Goal: Information Seeking & Learning: Learn about a topic

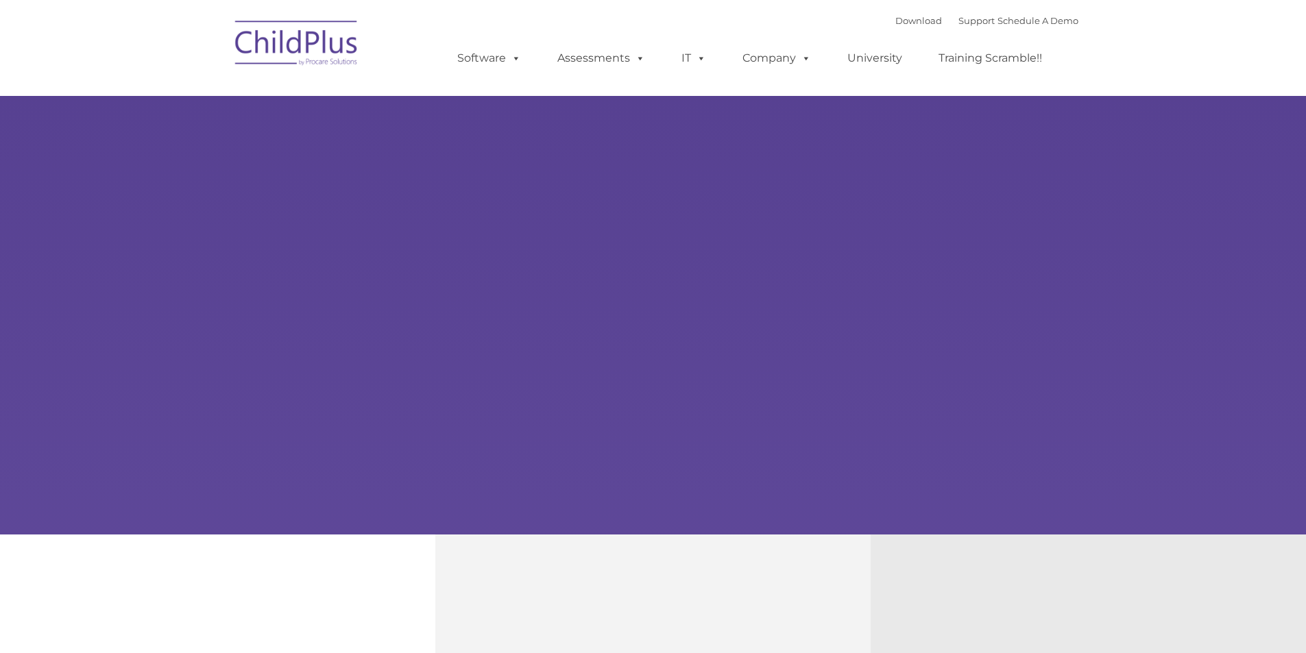
type input ""
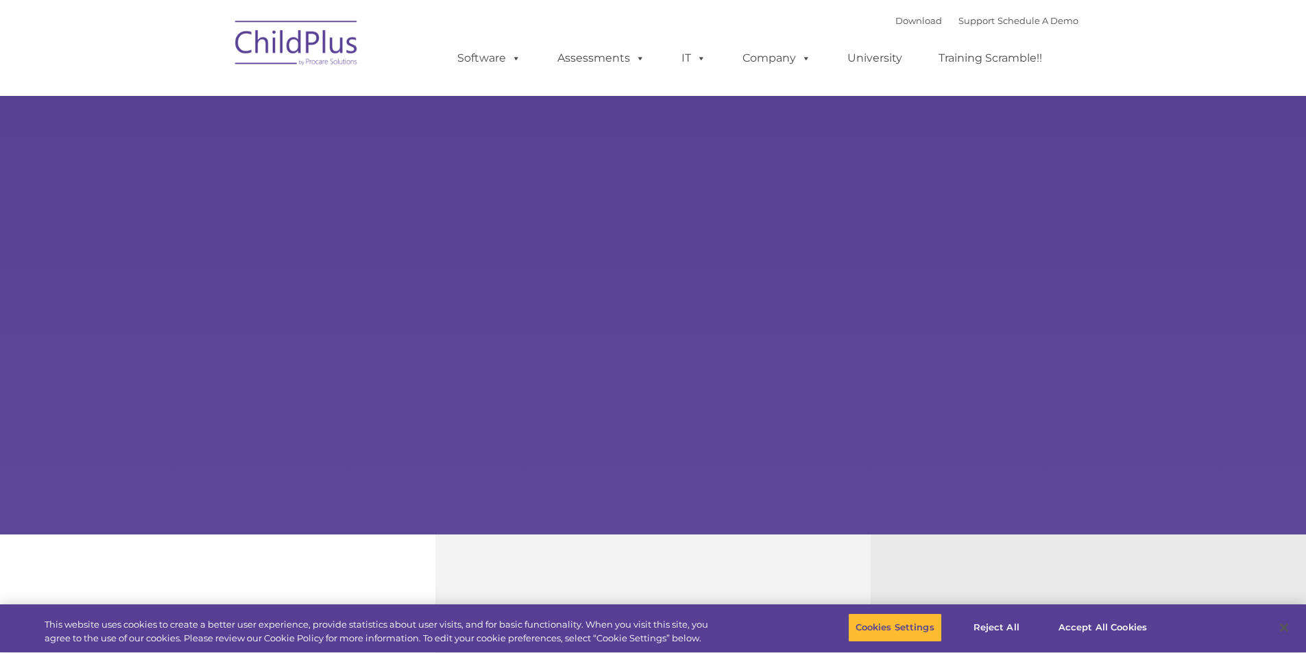
select select "MEDIUM"
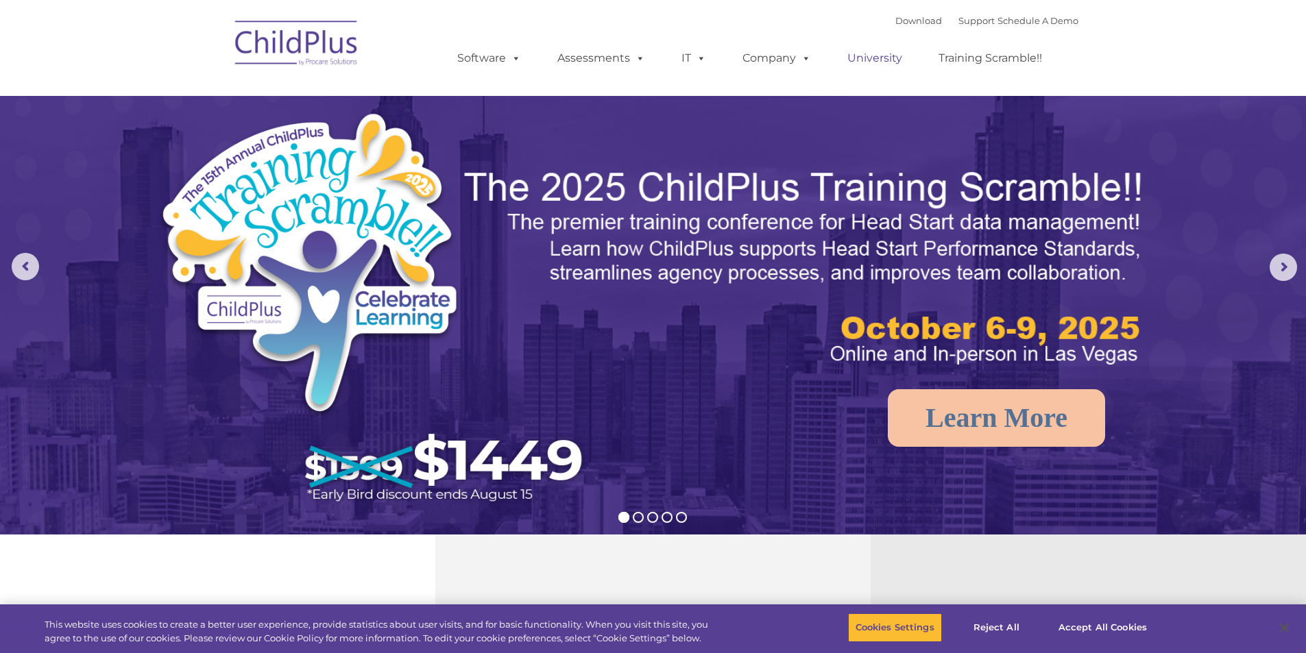
click at [870, 54] on link "University" at bounding box center [875, 58] width 82 height 27
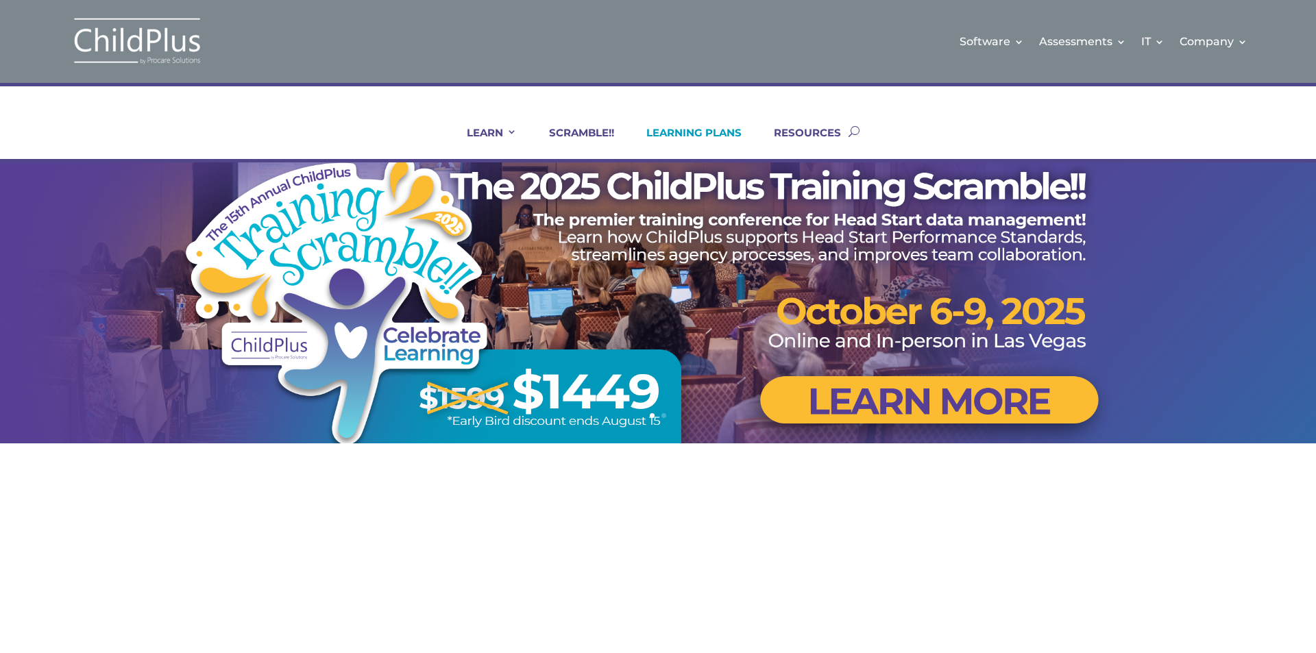
click at [721, 130] on link "LEARNING PLANS" at bounding box center [685, 142] width 112 height 33
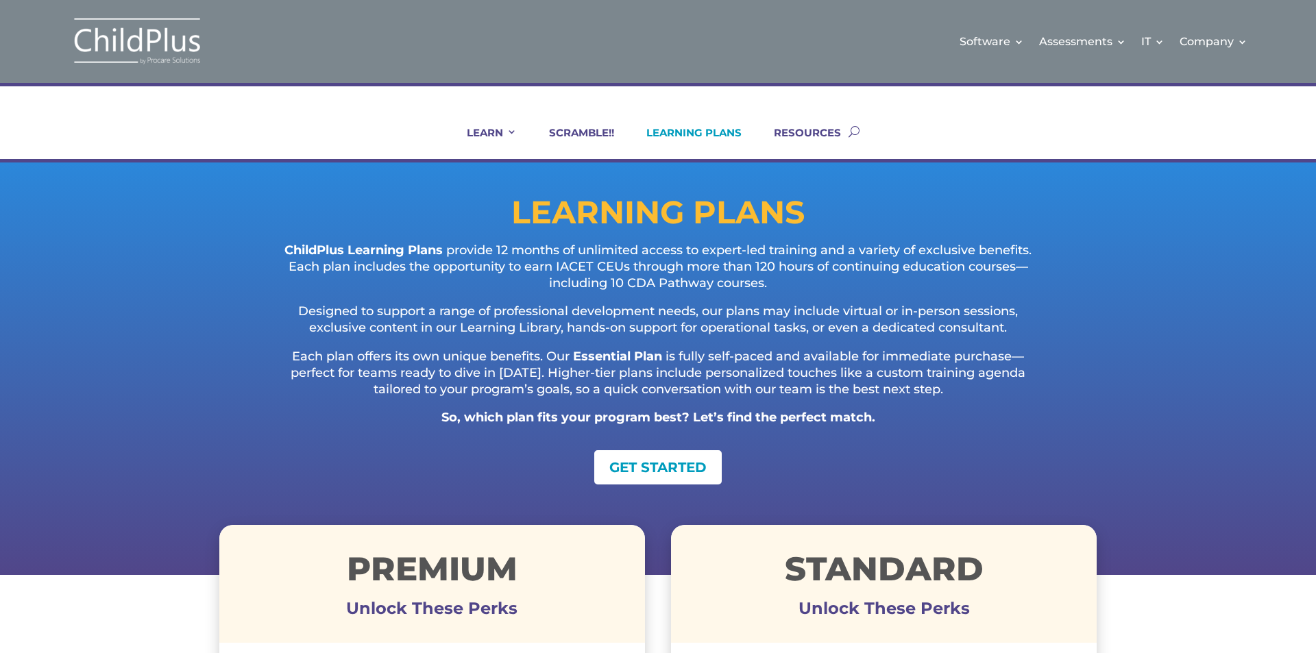
scroll to position [0, 21]
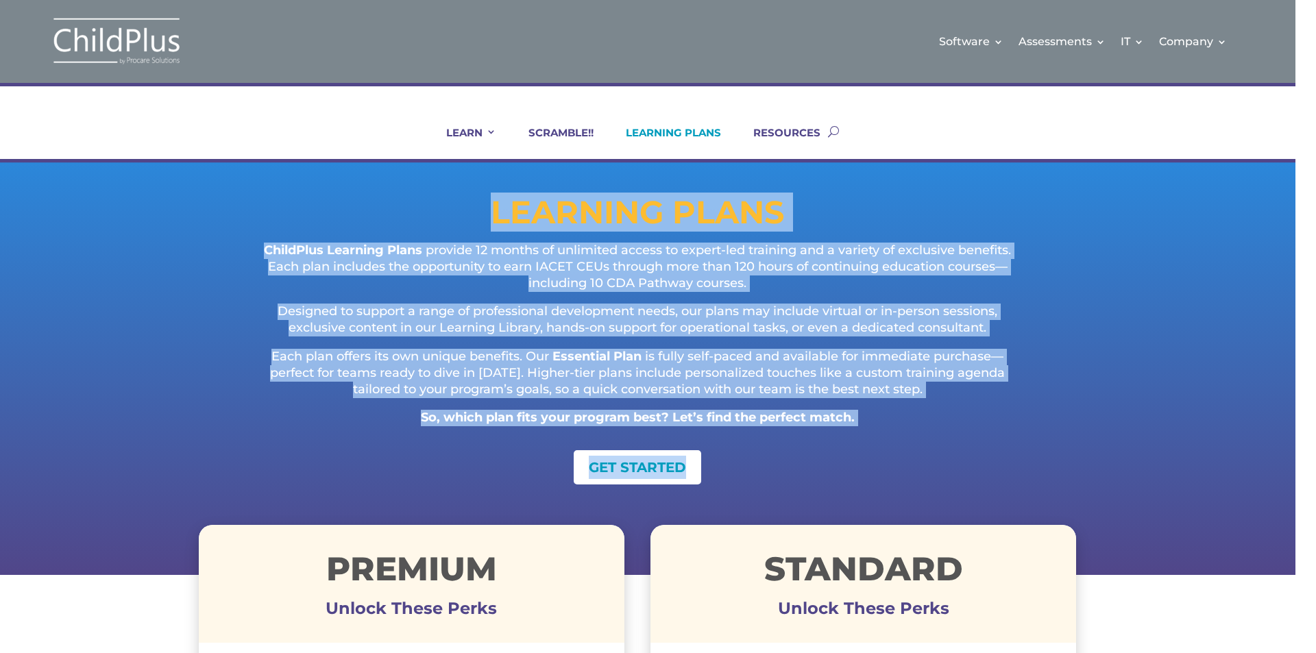
drag, startPoint x: 1316, startPoint y: 84, endPoint x: 1316, endPoint y: 519, distance: 434.6
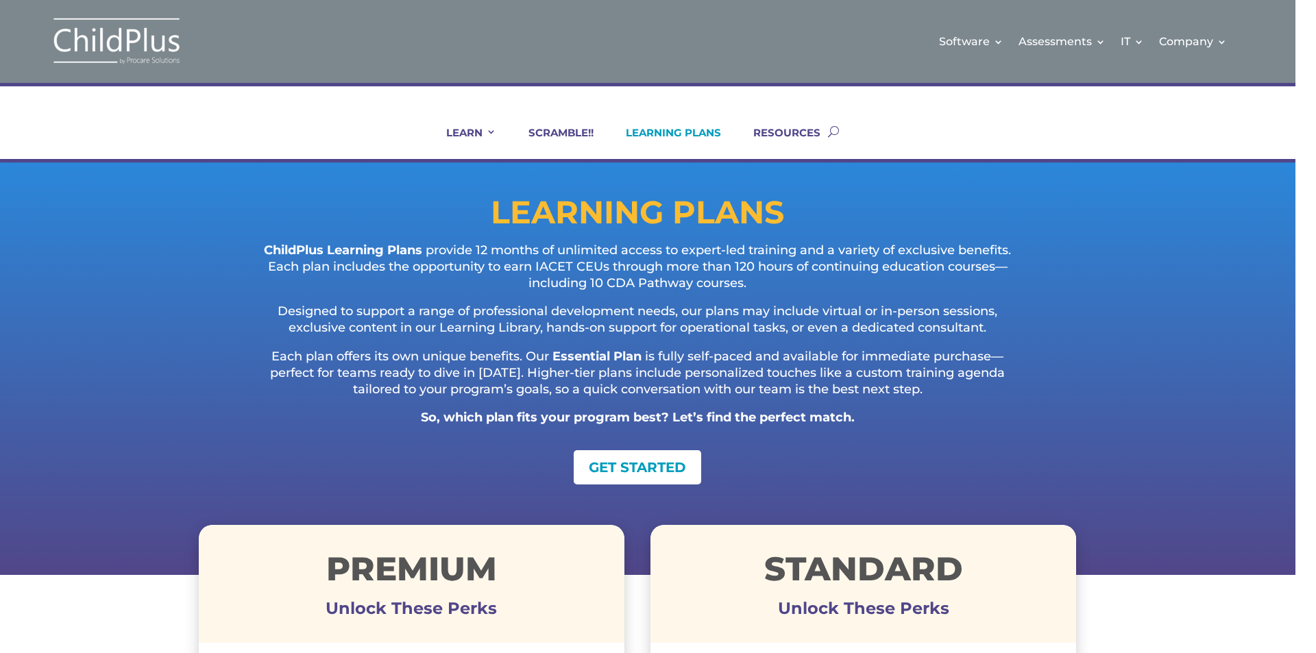
click at [1285, 56] on div "Software Learn More Features Schedule A Demo Getting Started Assessments Learn …" at bounding box center [637, 41] width 1316 height 83
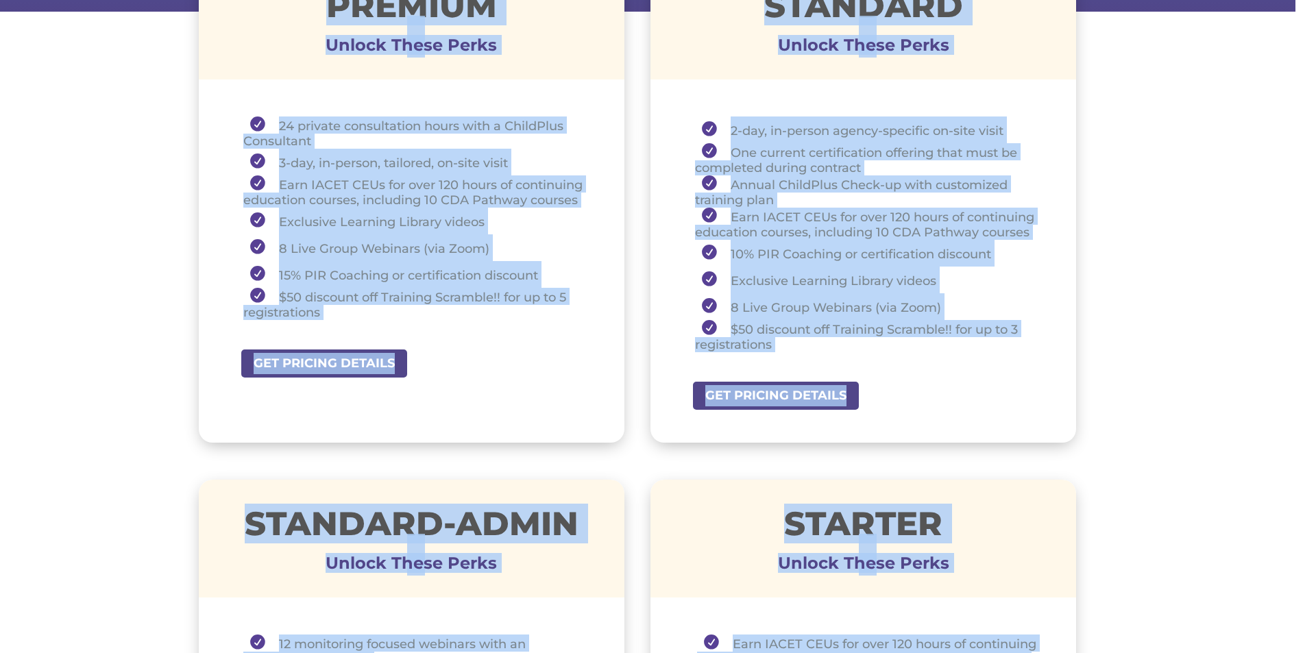
drag, startPoint x: 1315, startPoint y: 40, endPoint x: 1316, endPoint y: 680, distance: 639.6
click at [1316, 653] on html "Software Learn More Features Schedule A Demo Getting Started Assessments Learn …" at bounding box center [658, 651] width 1316 height 2431
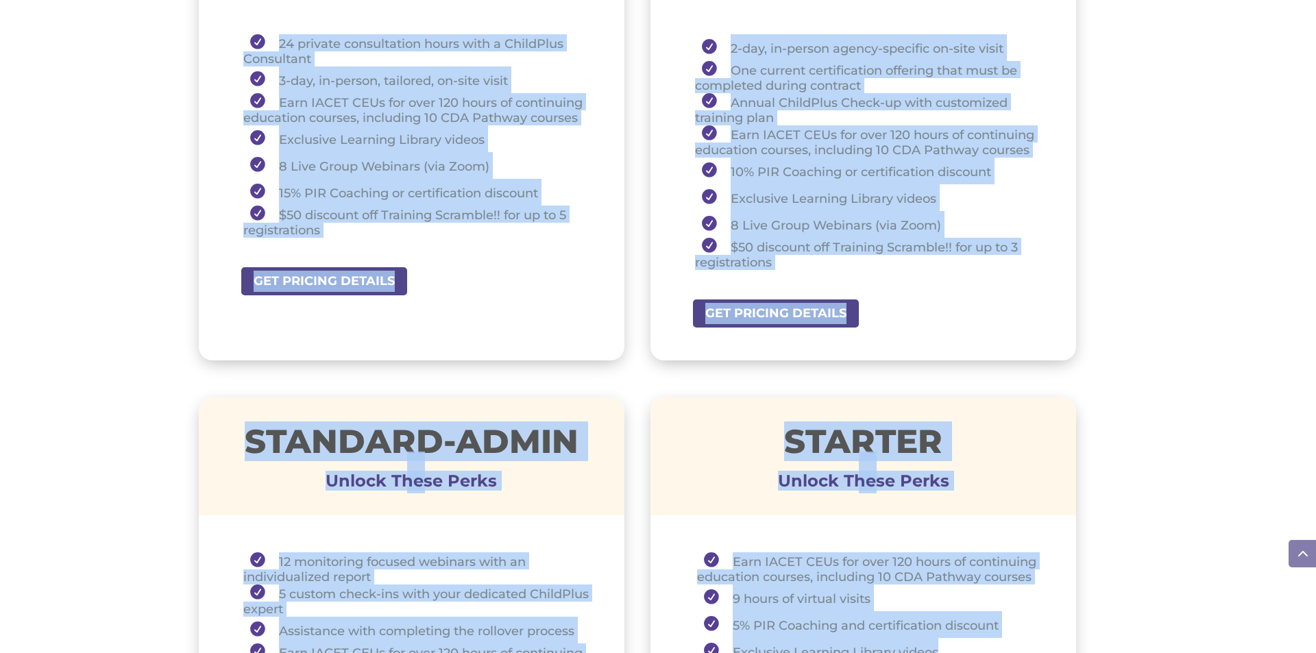
click at [1183, 356] on div "Premium Unlock These Perks 24 private consultation hours with a ChildPlus Consu…" at bounding box center [637, 598] width 1316 height 1474
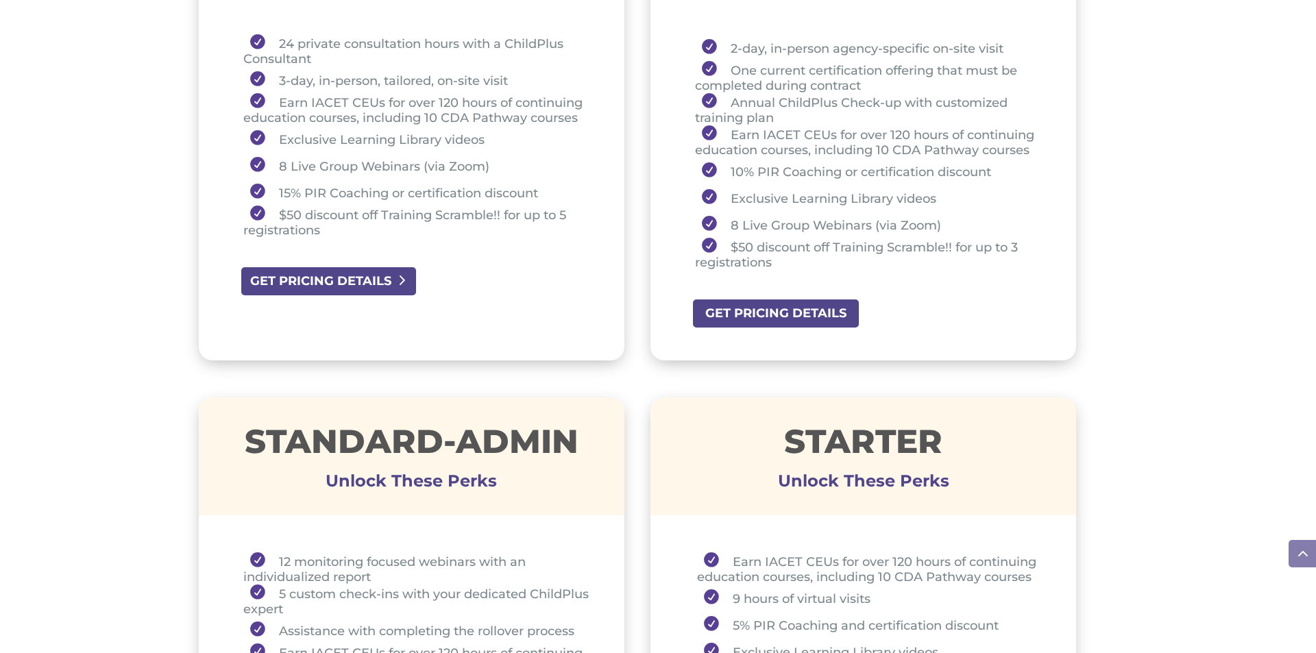
click at [376, 290] on link "GET PRICING DETAILS" at bounding box center [329, 281] width 178 height 31
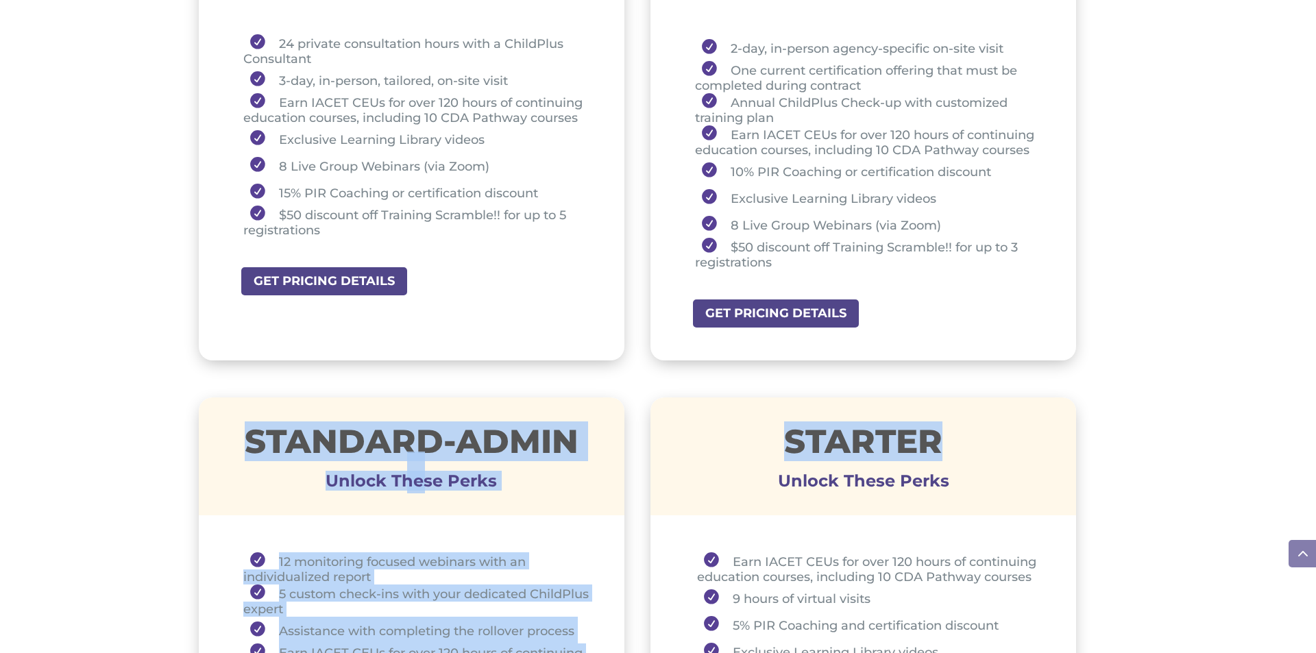
drag, startPoint x: 1316, startPoint y: 404, endPoint x: 1316, endPoint y: 302, distance: 101.5
click at [1316, 302] on div "Software Learn More Features Schedule A Demo Getting Started Assessments Learn …" at bounding box center [658, 569] width 1316 height 2431
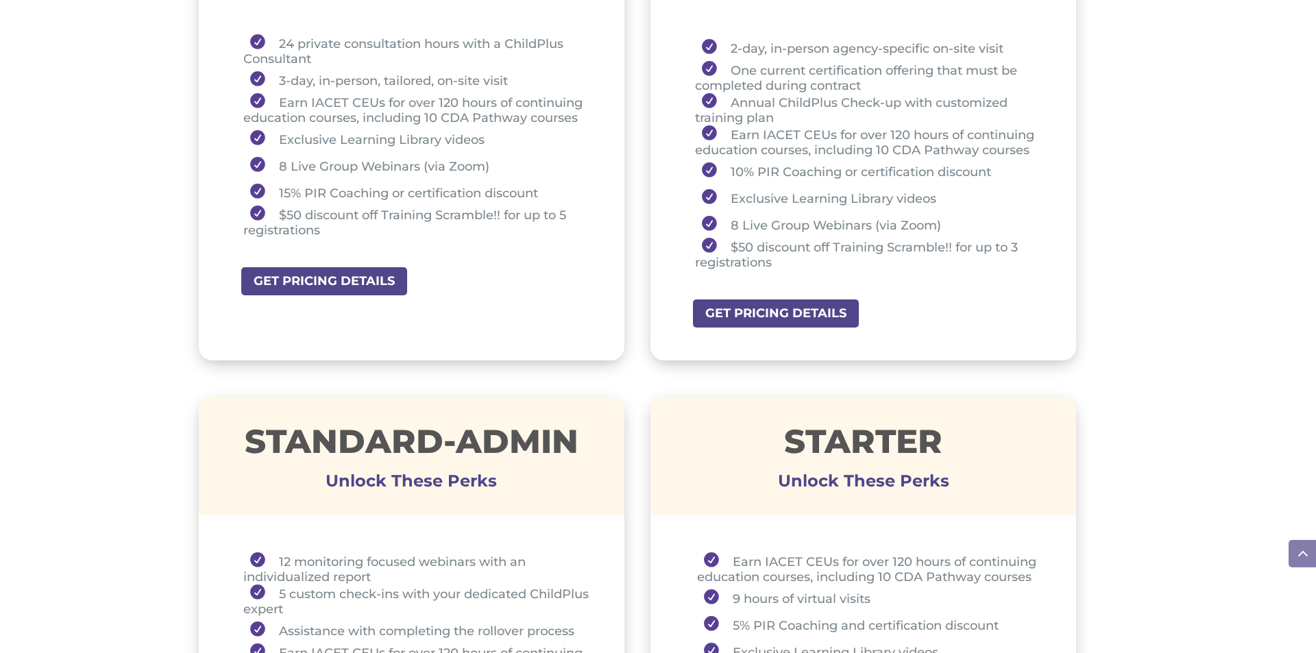
click at [1189, 282] on div "Premium Unlock These Perks 24 private consultation hours with a ChildPlus Consu…" at bounding box center [637, 598] width 1316 height 1474
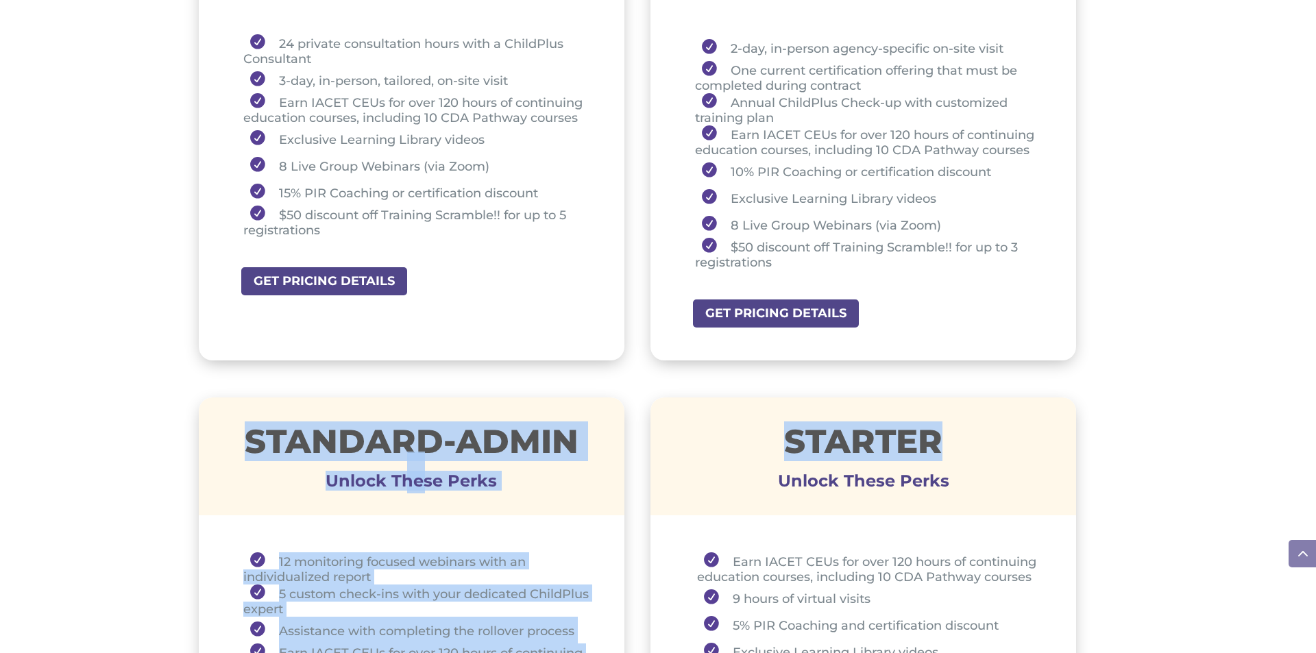
drag, startPoint x: 1316, startPoint y: 356, endPoint x: 1316, endPoint y: 441, distance: 85.7
click at [1316, 441] on div "Software Learn More Features Schedule A Demo Getting Started Assessments Learn …" at bounding box center [658, 569] width 1316 height 2431
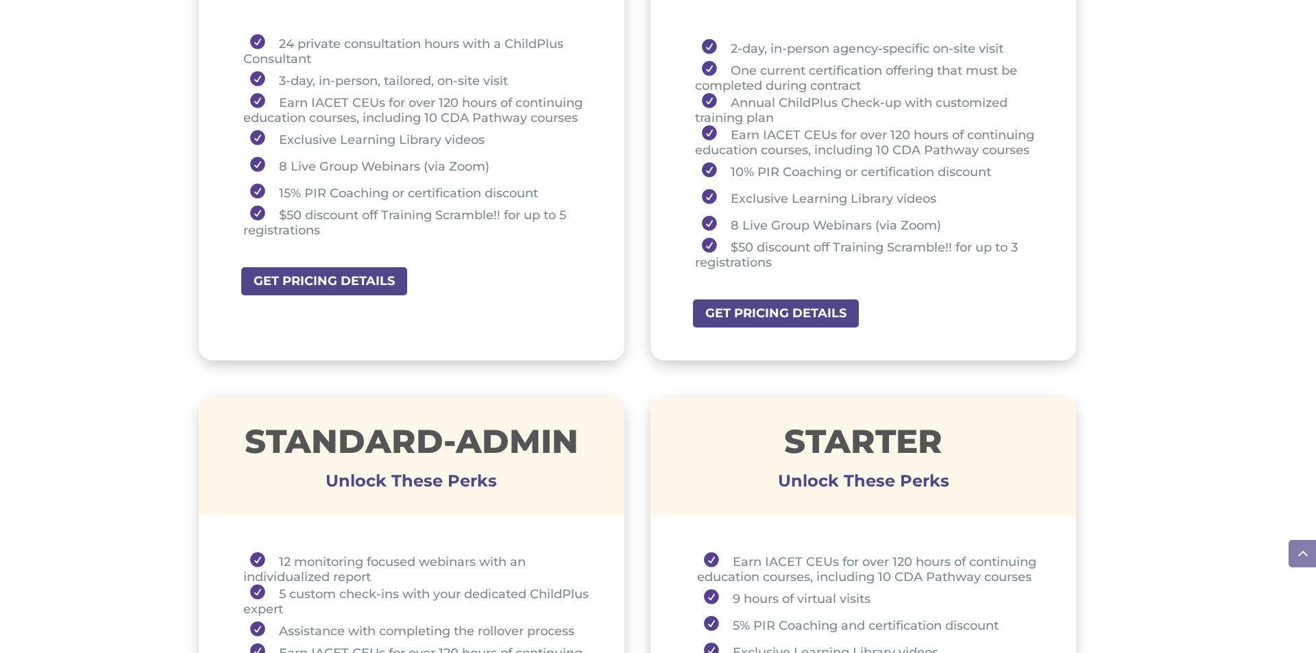
click at [1158, 180] on div "Premium Unlock These Perks 24 private consultation hours with a ChildPlus Consu…" at bounding box center [637, 598] width 1316 height 1474
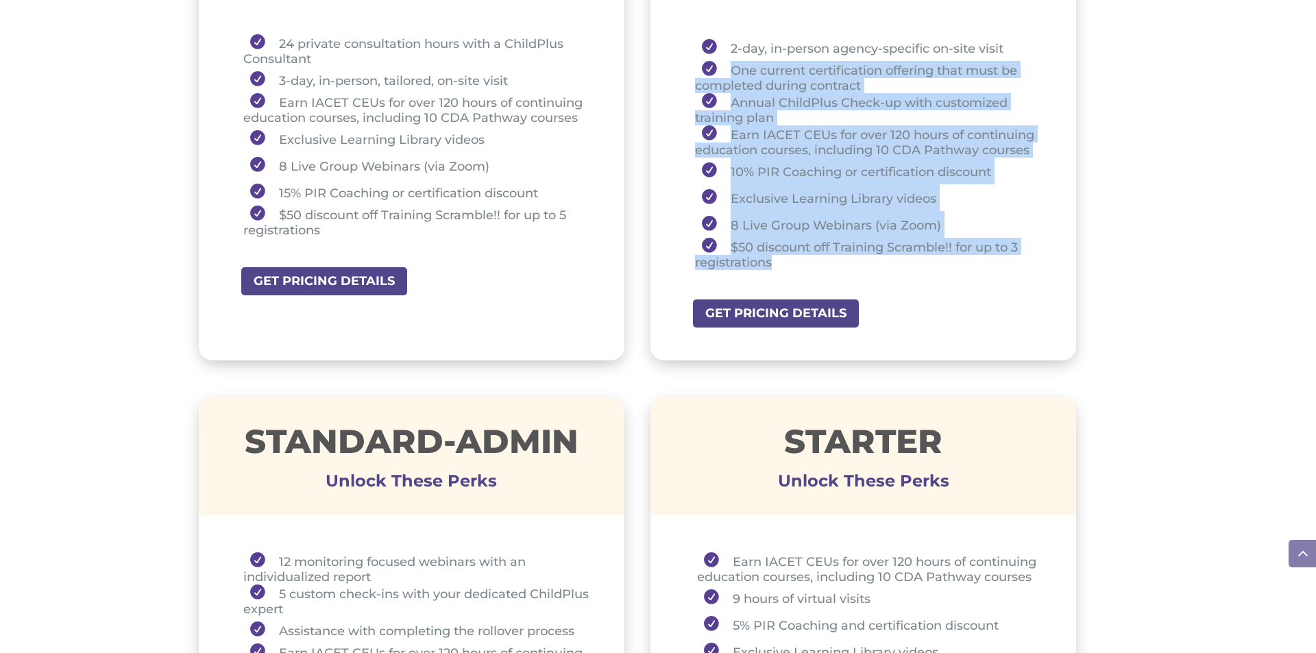
drag, startPoint x: 1316, startPoint y: 256, endPoint x: 1316, endPoint y: 34, distance: 221.4
click at [1316, 34] on div "Software Learn More Features Schedule A Demo Getting Started Assessments Learn …" at bounding box center [658, 569] width 1316 height 2431
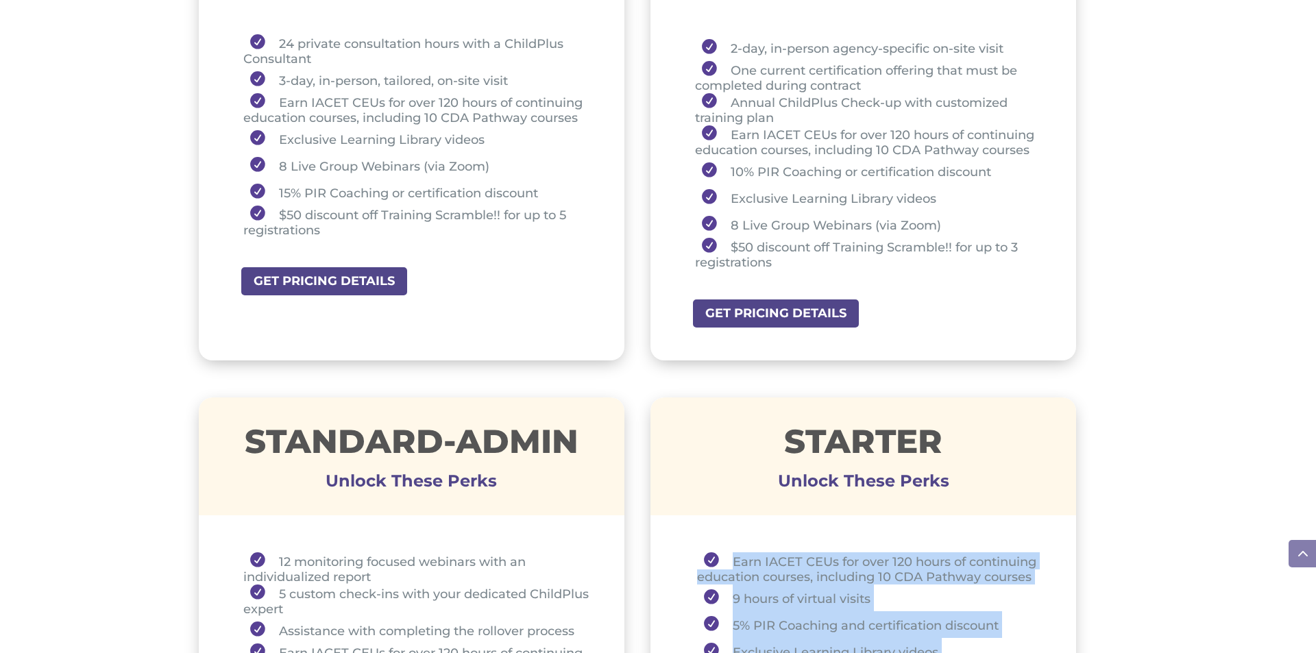
drag, startPoint x: 1303, startPoint y: 556, endPoint x: 1304, endPoint y: 505, distance: 50.7
click at [1304, 505] on body "Software Learn More Features Schedule A Demo Getting Started Assessments Learn …" at bounding box center [658, 569] width 1316 height 2431
click at [1291, 547] on span at bounding box center [1302, 553] width 27 height 27
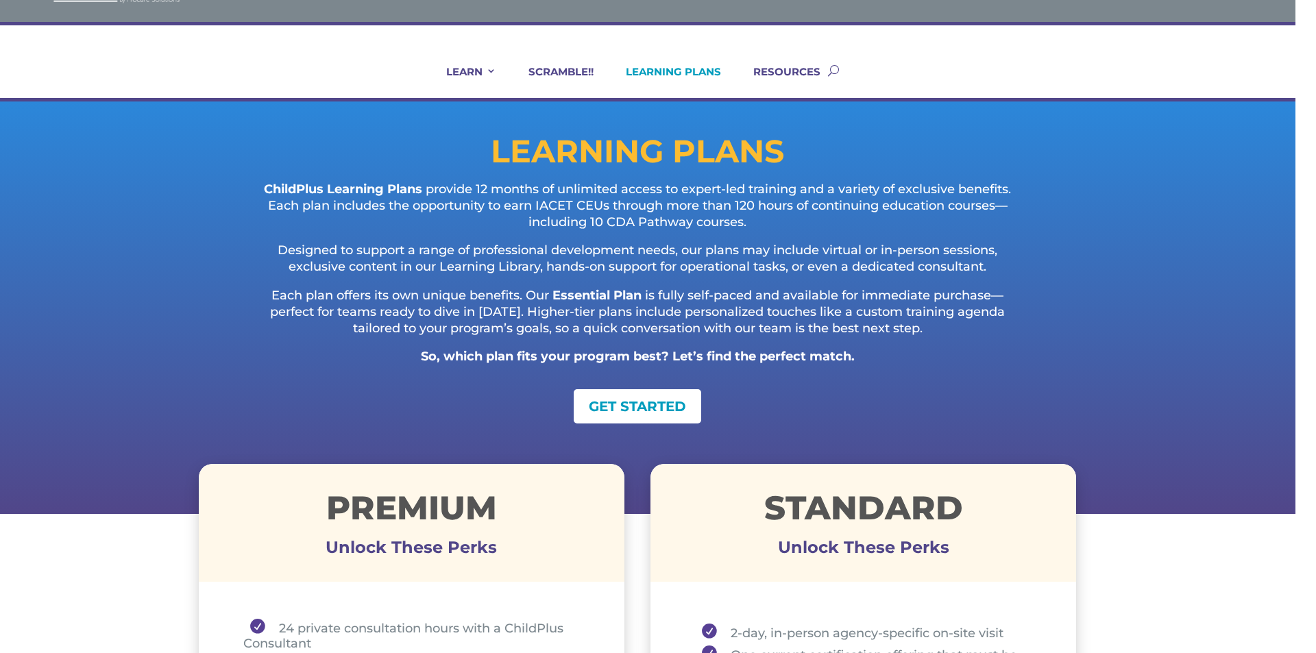
scroll to position [0, 0]
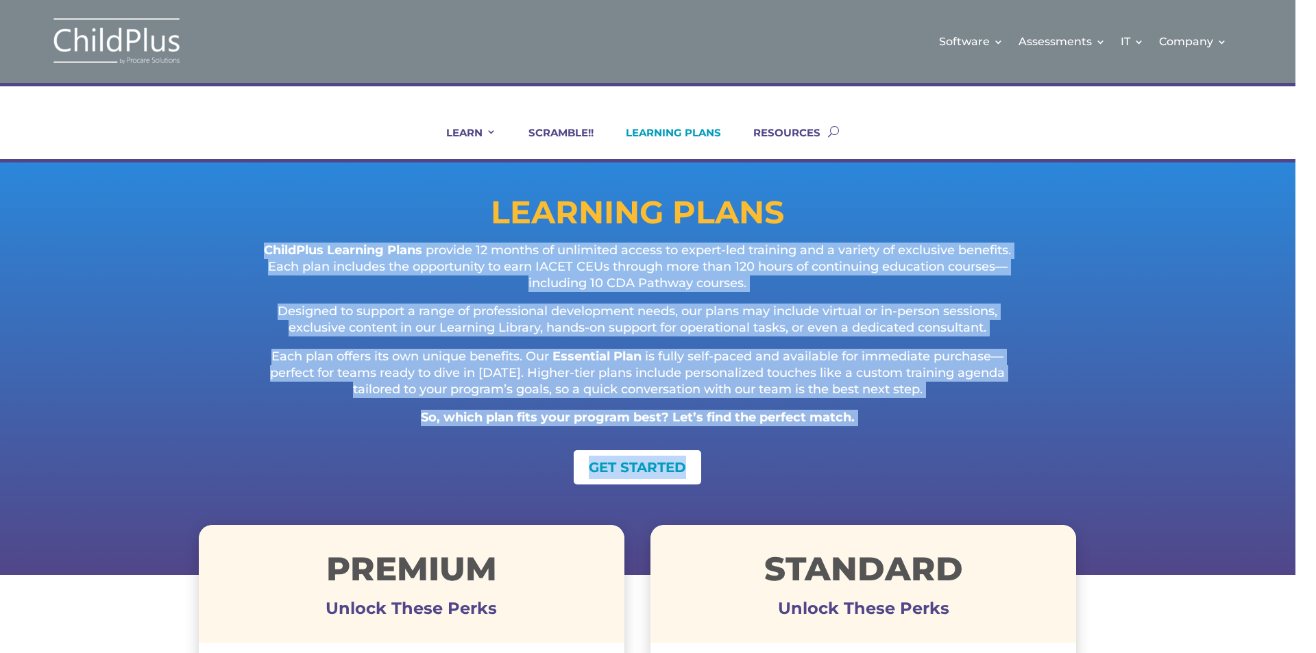
drag, startPoint x: 1316, startPoint y: 226, endPoint x: 1316, endPoint y: 496, distance: 269.4
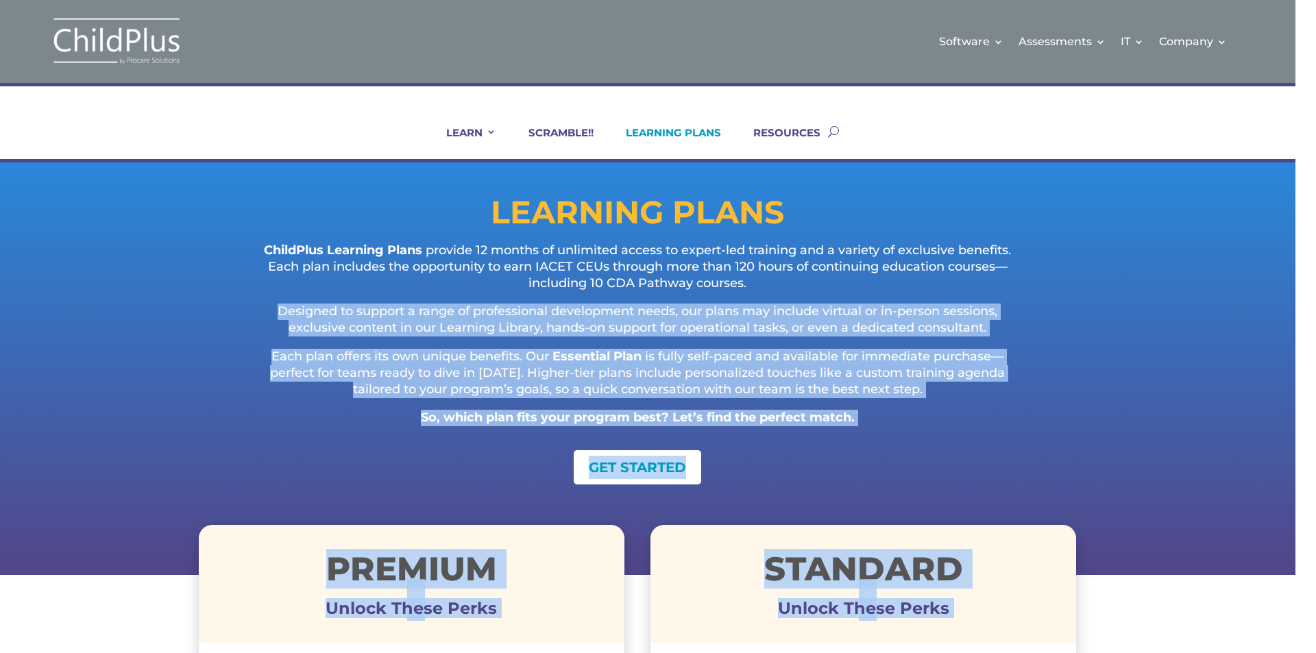
drag, startPoint x: 1316, startPoint y: 289, endPoint x: 1316, endPoint y: 565, distance: 276.3
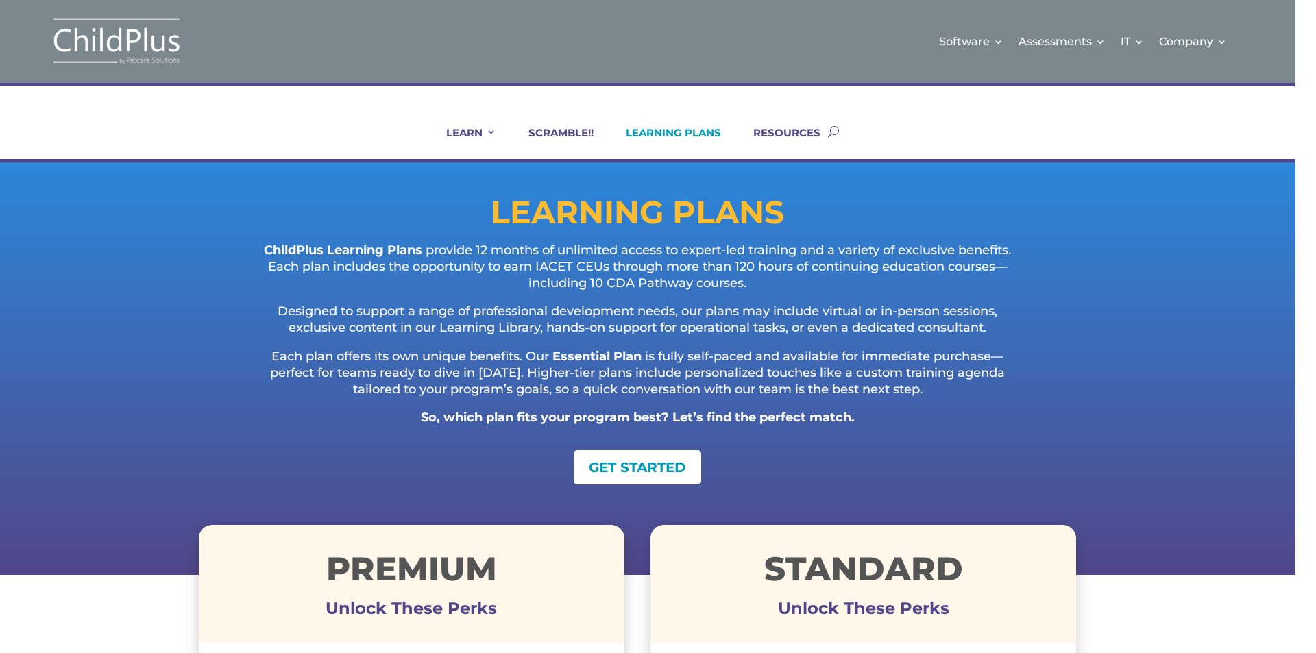
click at [410, 616] on h3 "Unlock These Perks" at bounding box center [412, 612] width 426 height 7
click at [465, 588] on h1 "Premium" at bounding box center [412, 573] width 426 height 40
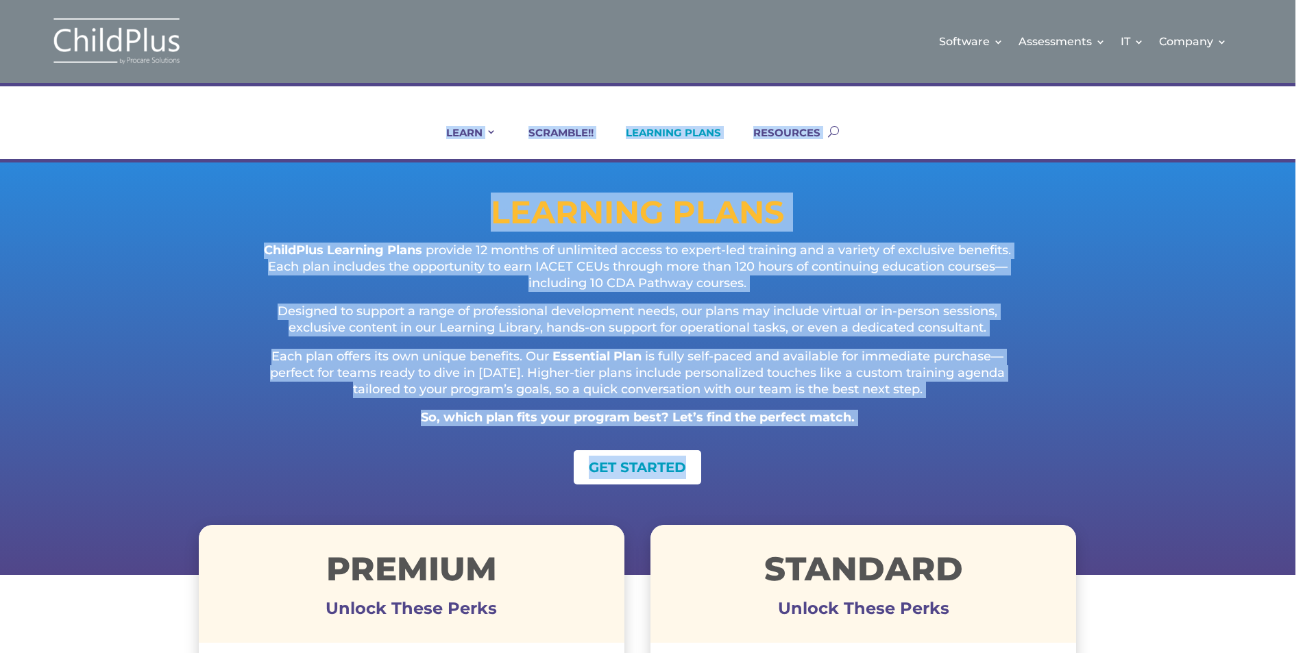
drag, startPoint x: 1316, startPoint y: 16, endPoint x: 1316, endPoint y: 504, distance: 487.4
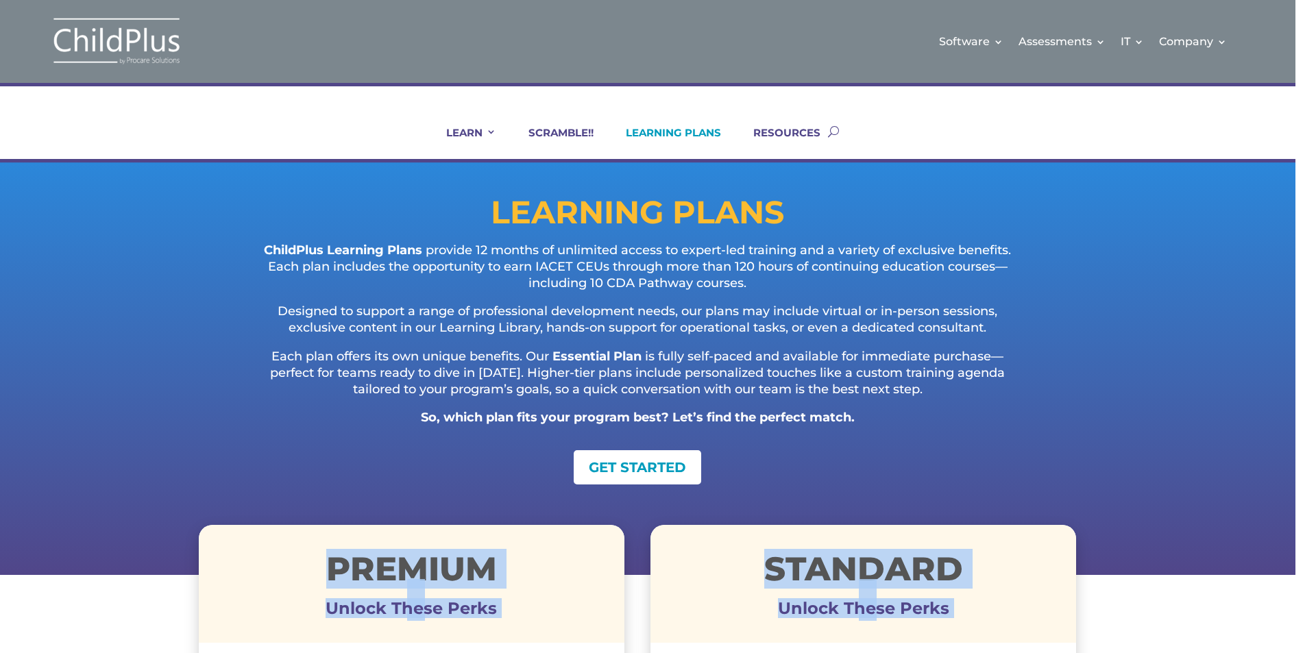
drag, startPoint x: 1316, startPoint y: 493, endPoint x: 1316, endPoint y: 645, distance: 152.2
drag, startPoint x: 1316, startPoint y: 618, endPoint x: 1316, endPoint y: 506, distance: 111.7
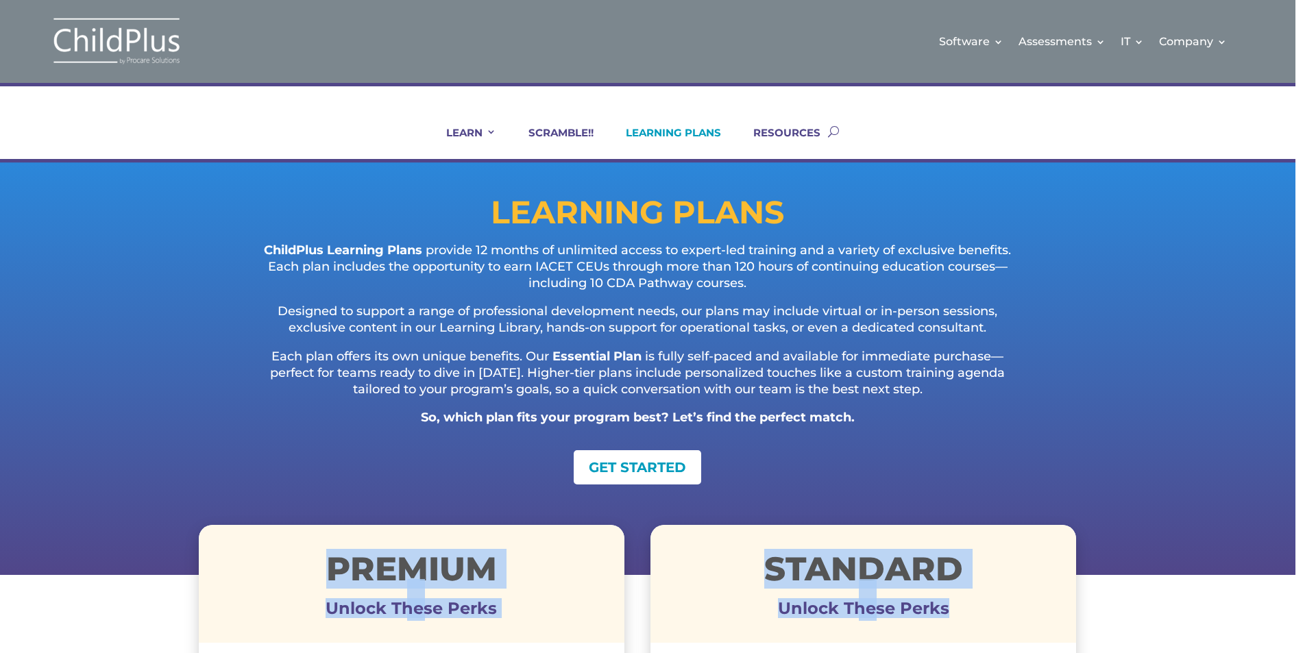
drag, startPoint x: 1316, startPoint y: 629, endPoint x: 1316, endPoint y: 452, distance: 176.2
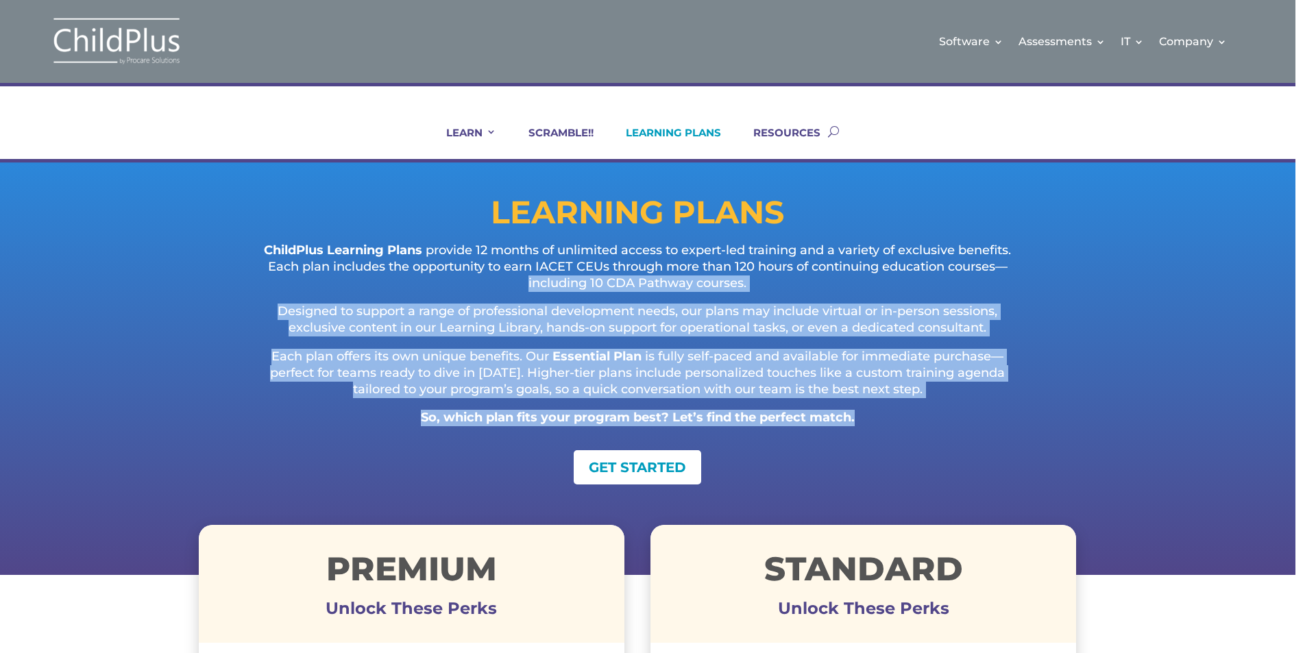
drag, startPoint x: 1316, startPoint y: 275, endPoint x: 1316, endPoint y: 416, distance: 141.2
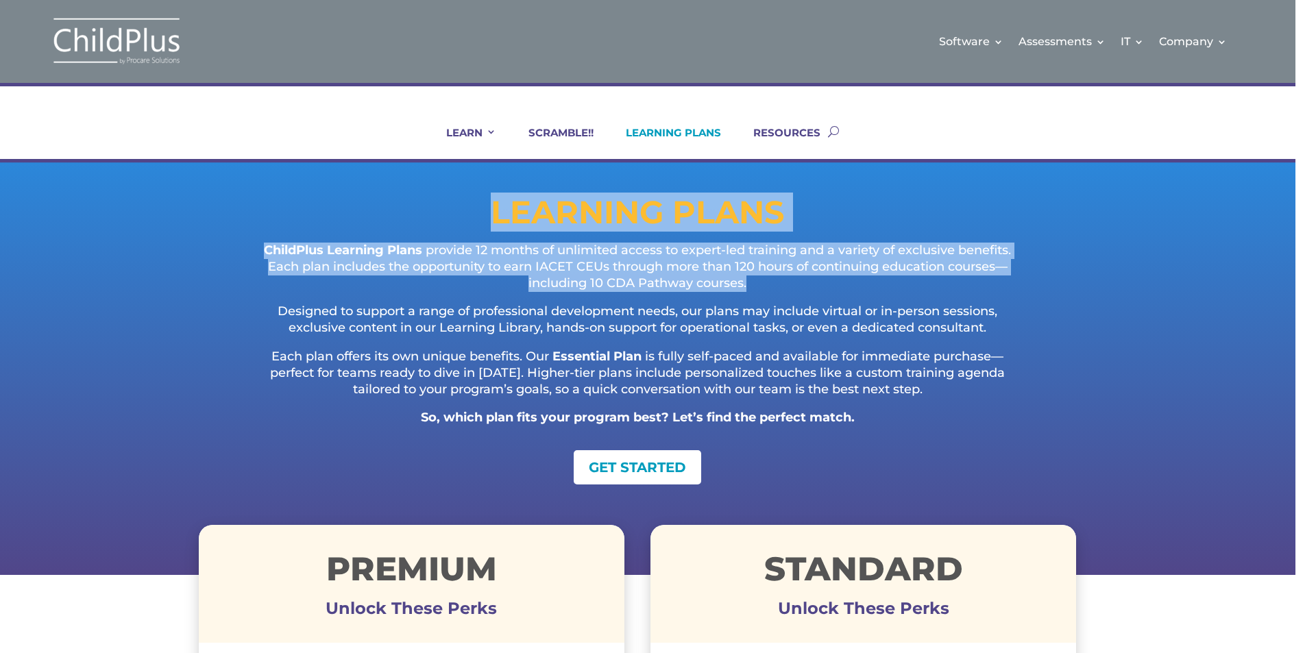
drag, startPoint x: 1316, startPoint y: 122, endPoint x: 1316, endPoint y: 295, distance: 172.8
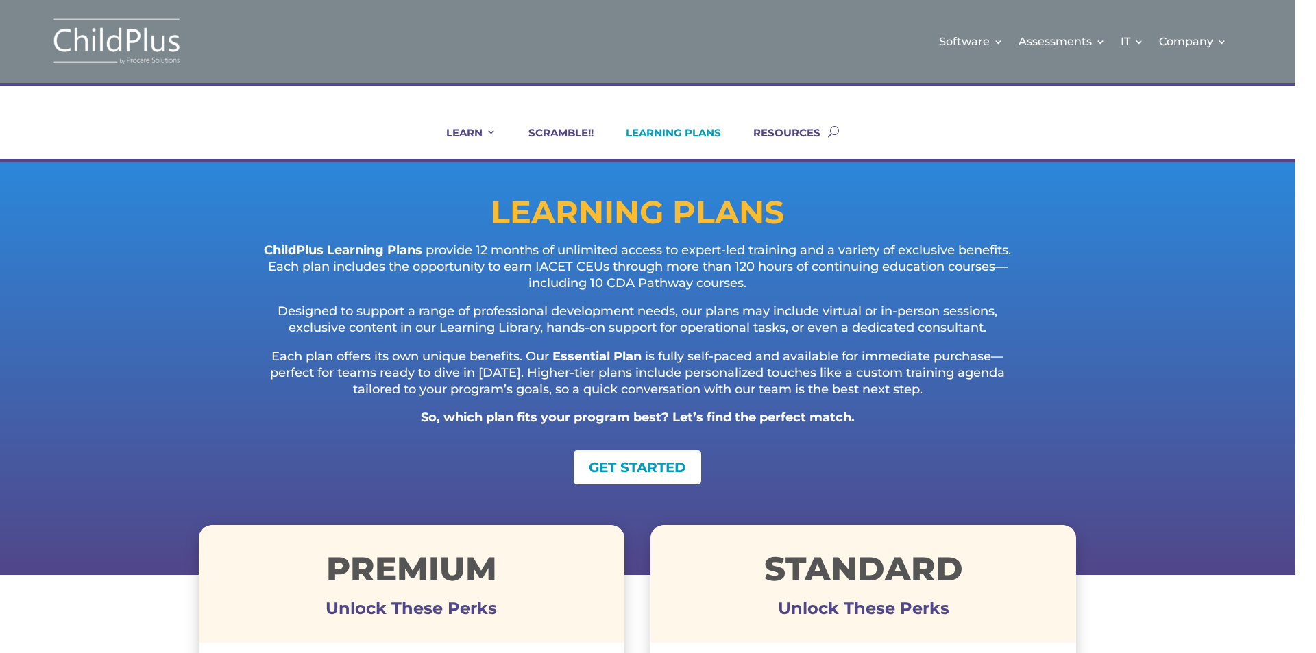
click at [1285, 304] on div "LEARNING PLANS ChildPlus Learning Plans provide 12 months of unlimited access t…" at bounding box center [637, 368] width 1316 height 413
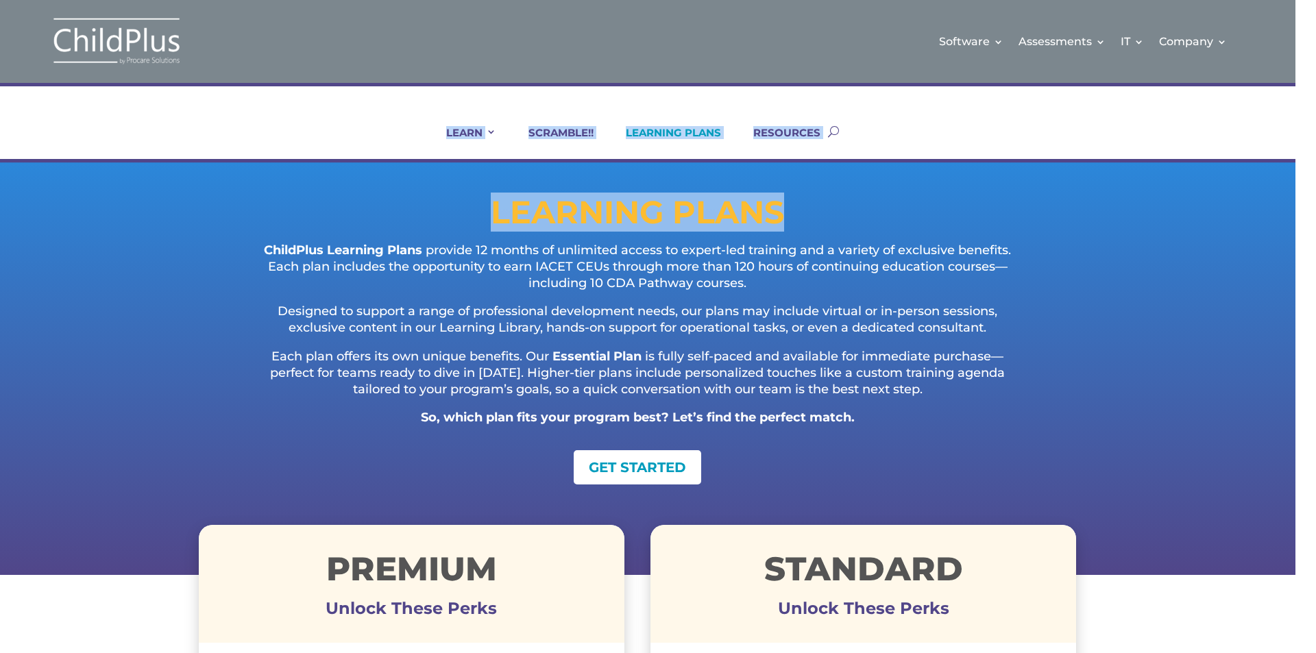
drag, startPoint x: 1316, startPoint y: 12, endPoint x: 1316, endPoint y: 228, distance: 215.9
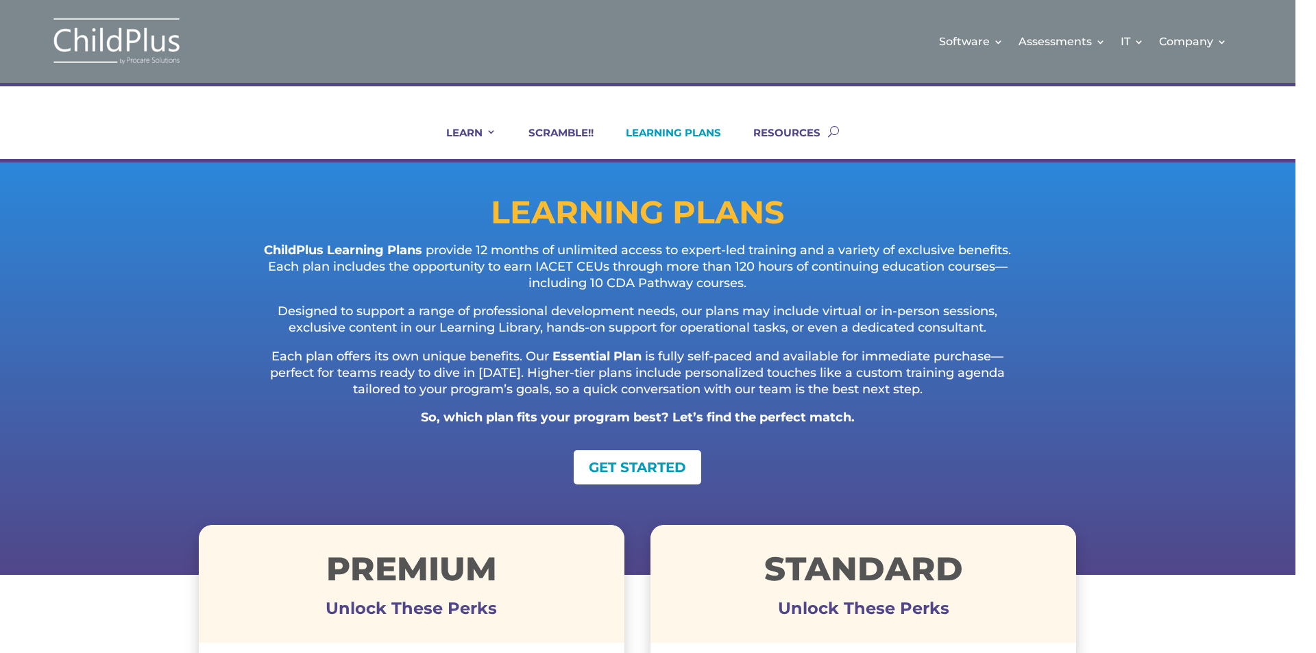
click at [1264, 294] on div "LEARNING PLANS ChildPlus Learning Plans provide 12 months of unlimited access t…" at bounding box center [637, 368] width 1316 height 413
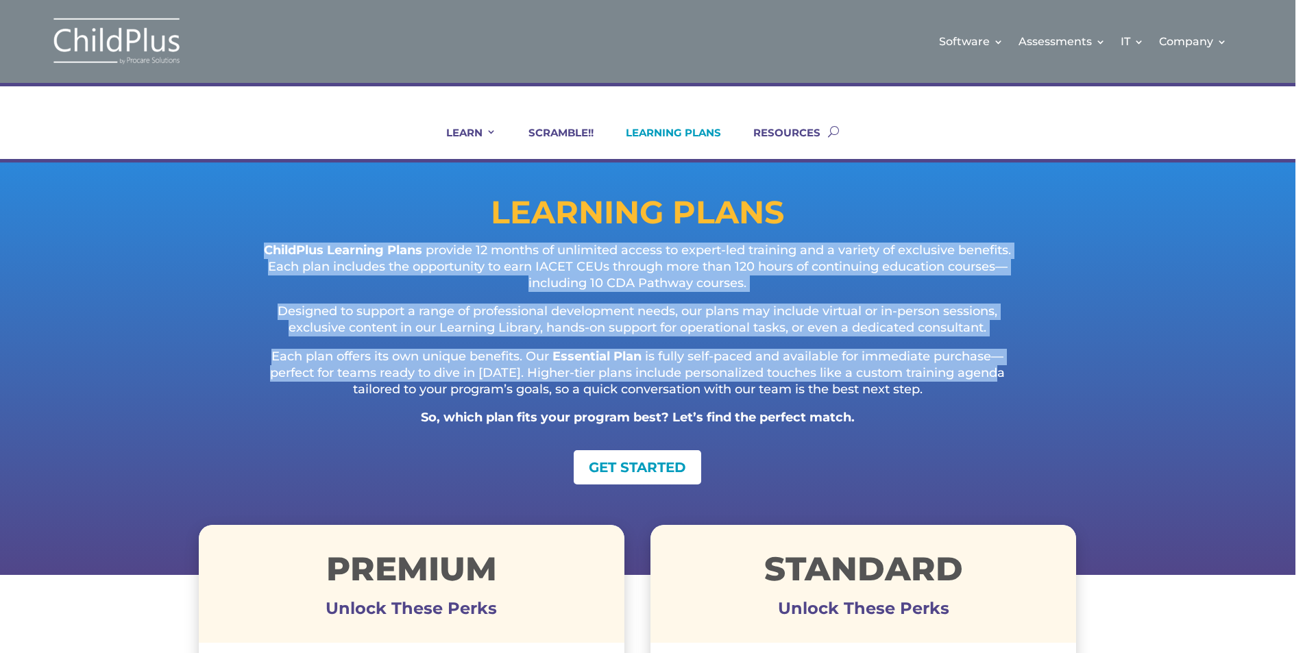
drag, startPoint x: 1204, startPoint y: 341, endPoint x: 1289, endPoint y: 181, distance: 180.9
click at [1289, 181] on div "LEARNING PLANS ChildPlus Learning Plans provide 12 months of unlimited access t…" at bounding box center [637, 368] width 1316 height 413
click at [1267, 186] on div "LEARNING PLANS ChildPlus Learning Plans provide 12 months of unlimited access t…" at bounding box center [637, 368] width 1316 height 413
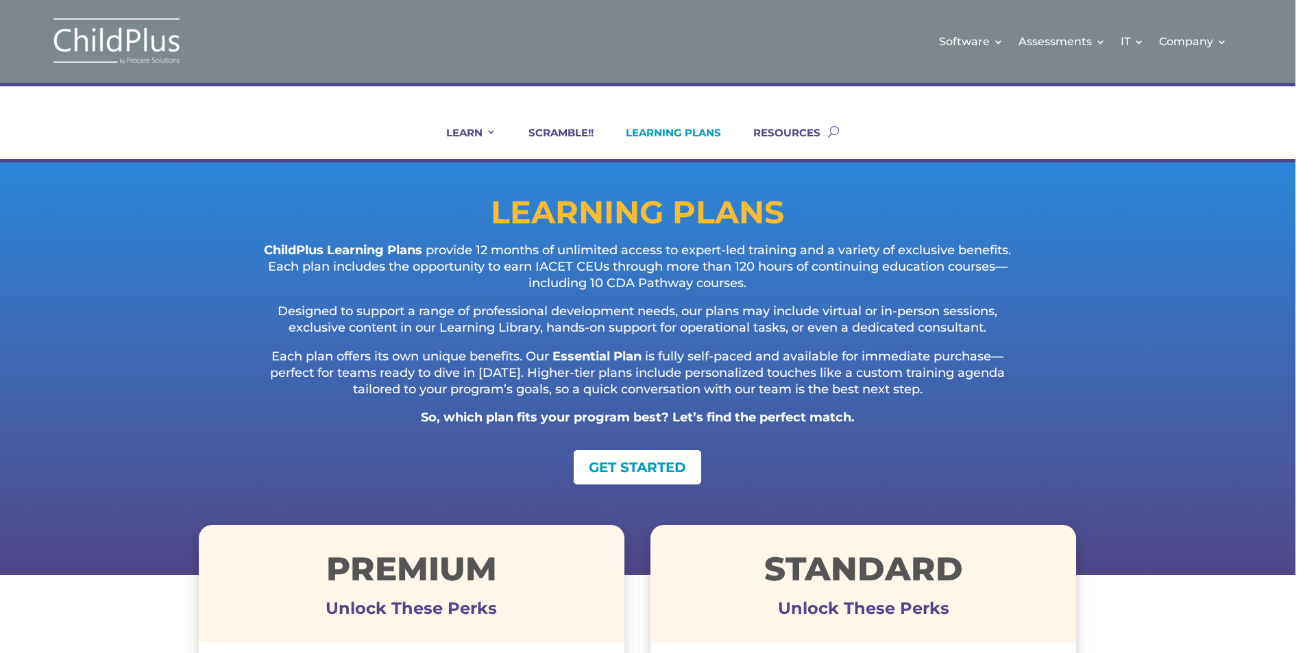
click at [473, 586] on h1 "Premium" at bounding box center [412, 573] width 426 height 40
drag, startPoint x: 503, startPoint y: 631, endPoint x: 471, endPoint y: 622, distance: 33.6
click at [489, 628] on div "Premium Unlock These Perks" at bounding box center [412, 584] width 426 height 118
click at [454, 609] on h3 "Unlock These Perks" at bounding box center [412, 612] width 426 height 7
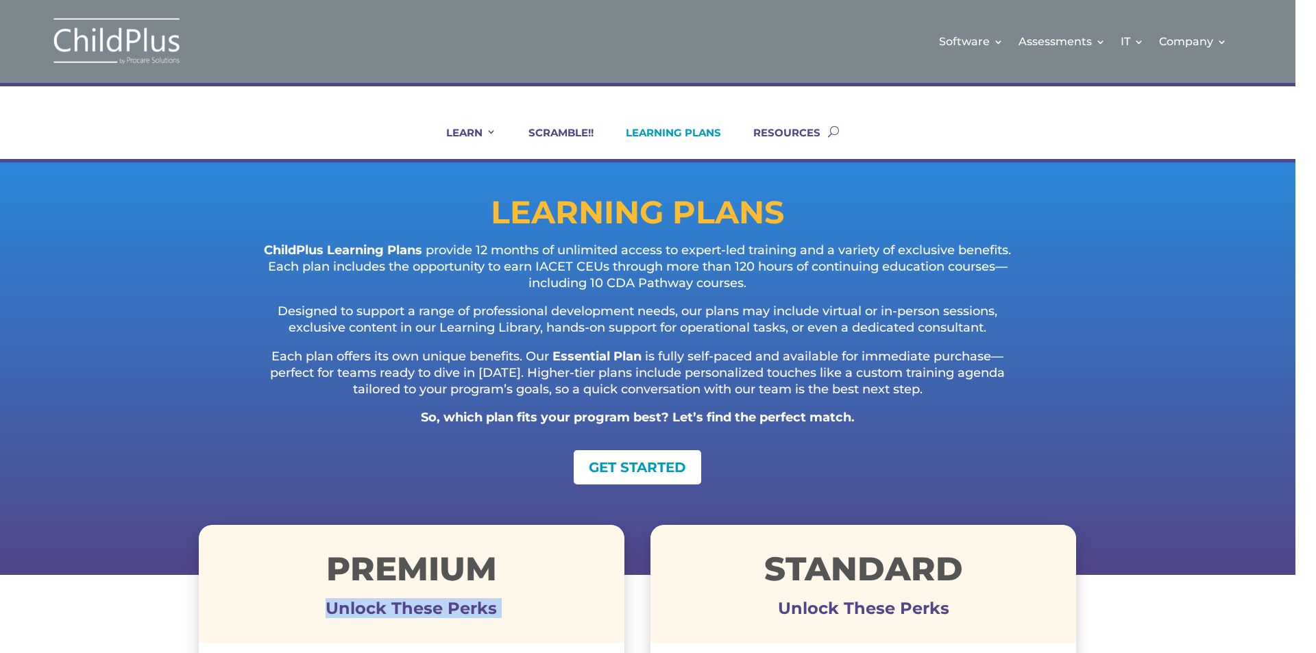
click at [454, 609] on h3 "Unlock These Perks" at bounding box center [412, 612] width 426 height 7
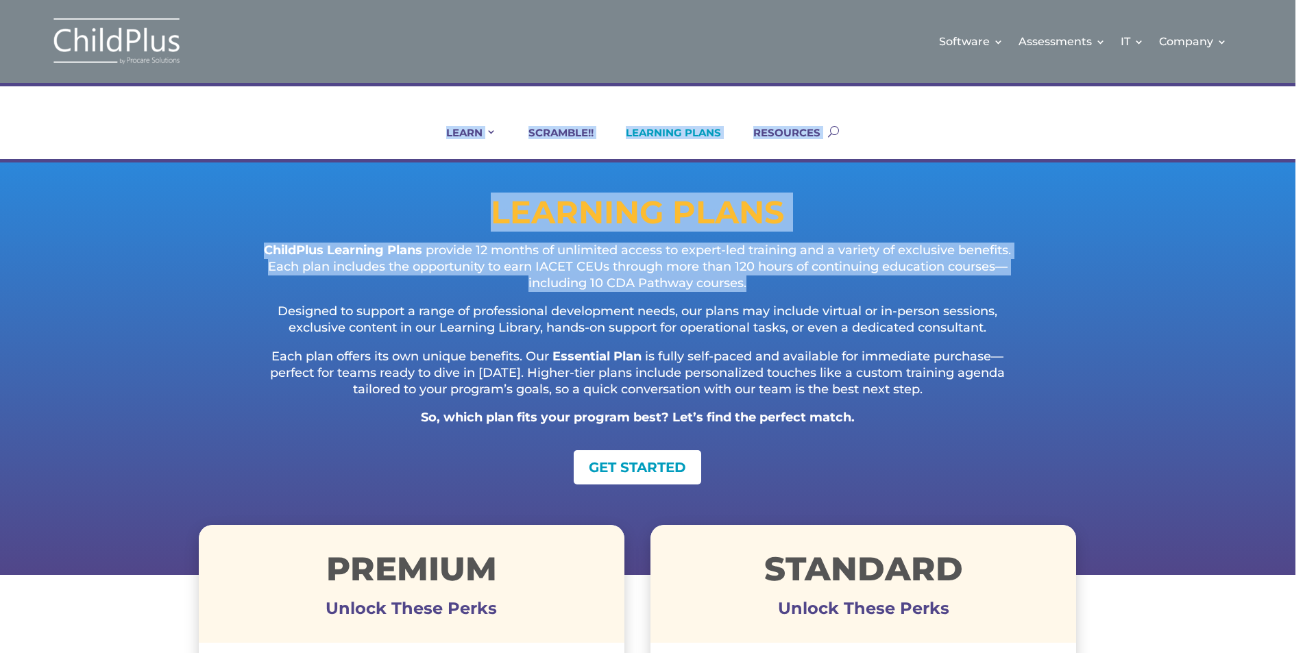
drag, startPoint x: 1316, startPoint y: 80, endPoint x: 1316, endPoint y: 277, distance: 197.4
click at [1290, 281] on div "LEARNING PLANS ChildPlus Learning Plans provide 12 months of unlimited access t…" at bounding box center [637, 368] width 1316 height 413
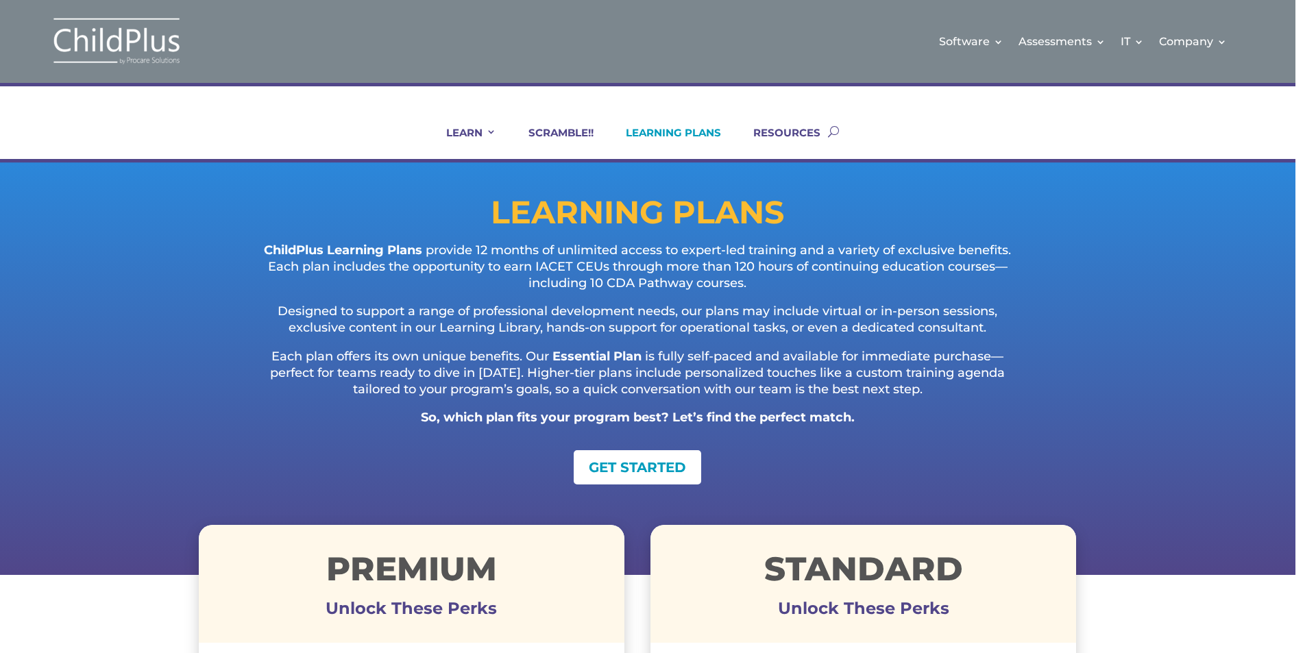
click at [695, 129] on link "LEARNING PLANS" at bounding box center [665, 142] width 112 height 33
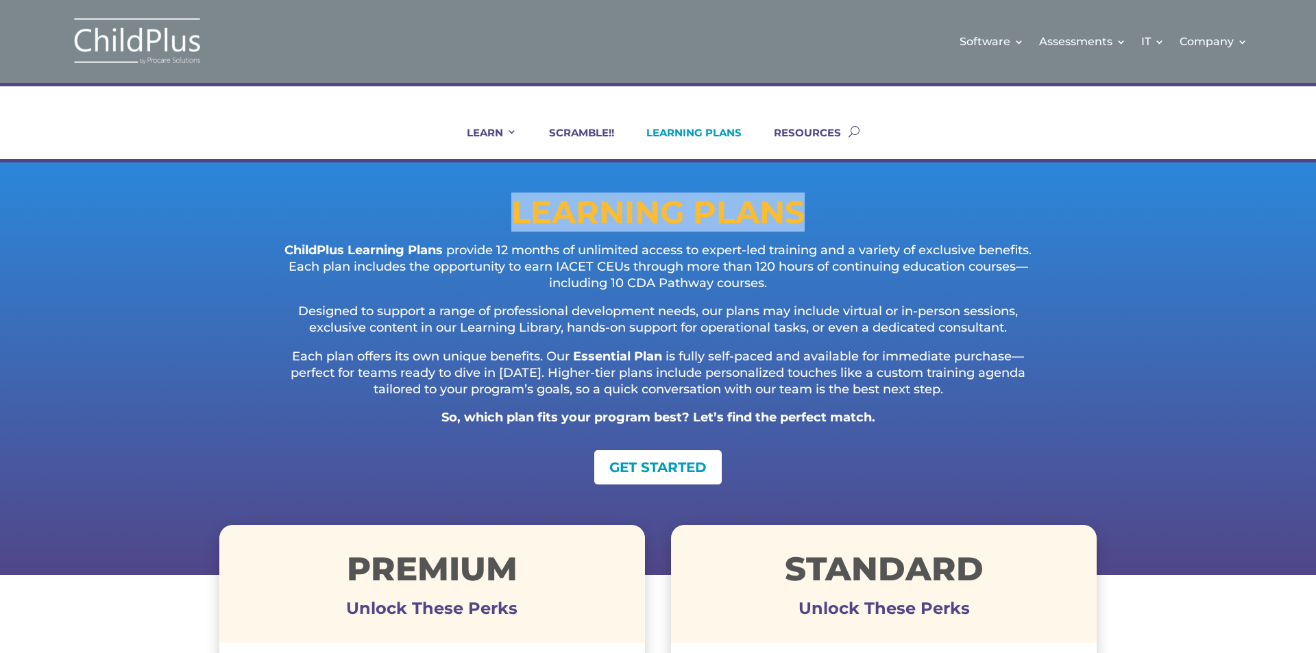
scroll to position [0, 21]
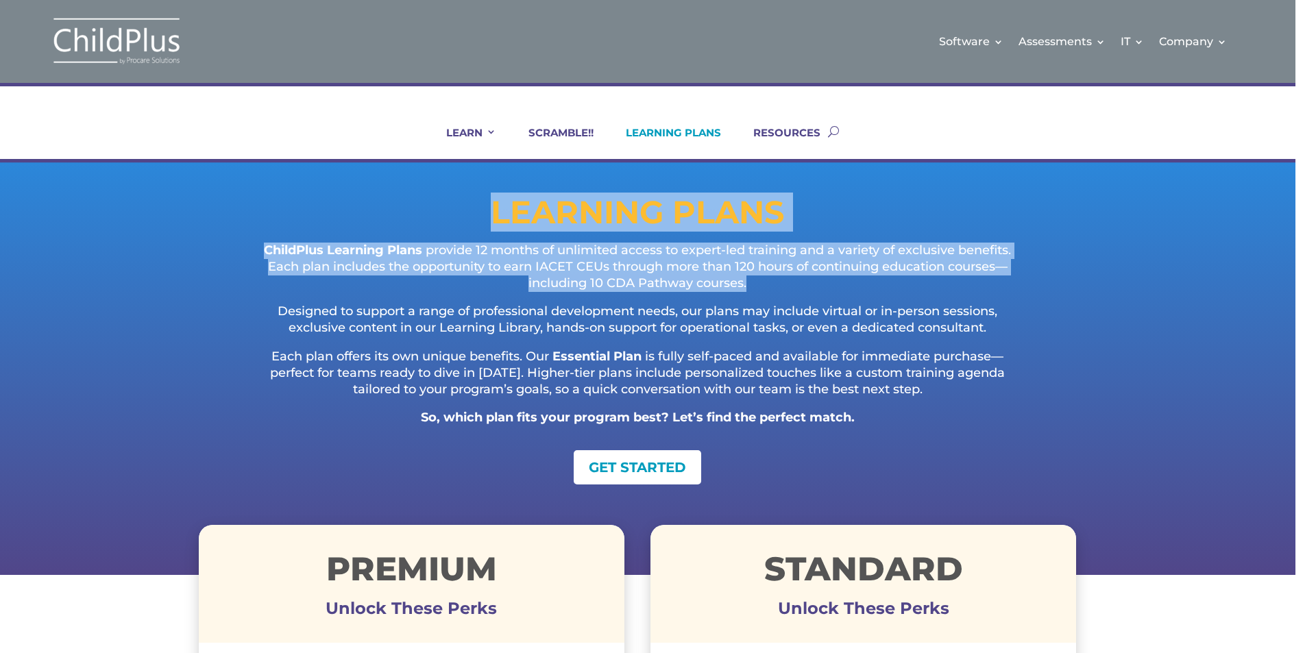
drag, startPoint x: 1316, startPoint y: 149, endPoint x: 1316, endPoint y: 63, distance: 85.7
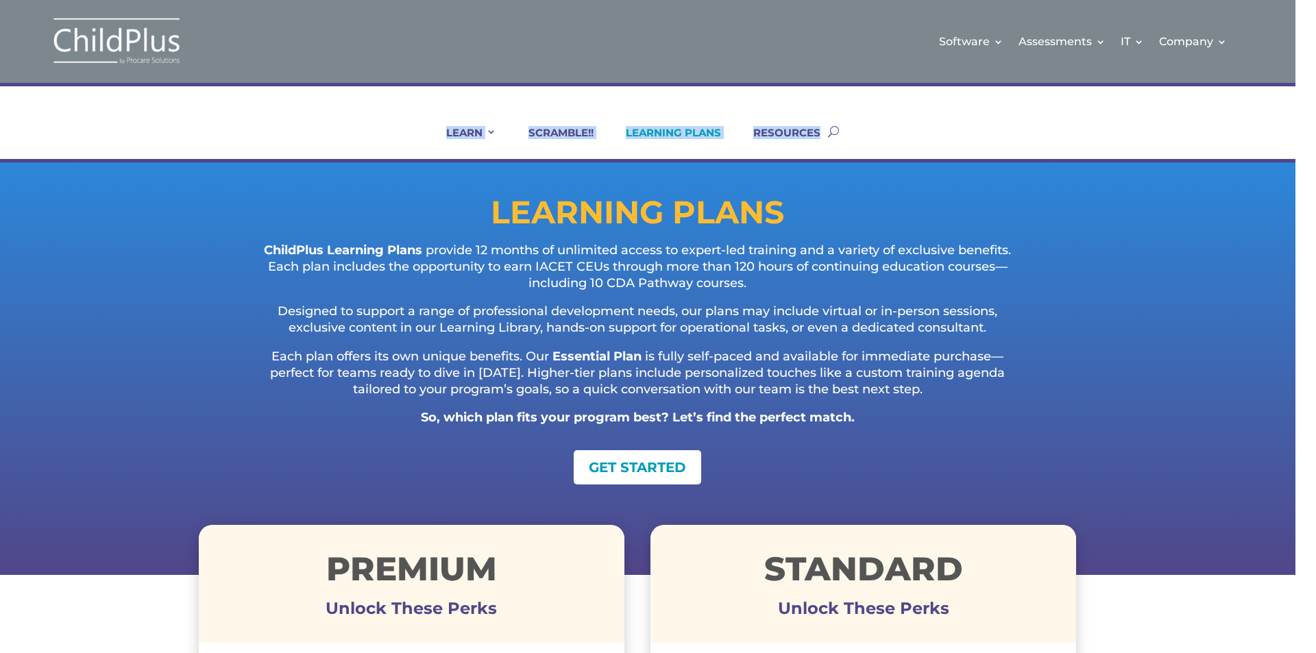
drag, startPoint x: 1316, startPoint y: 16, endPoint x: 1316, endPoint y: 120, distance: 104.2
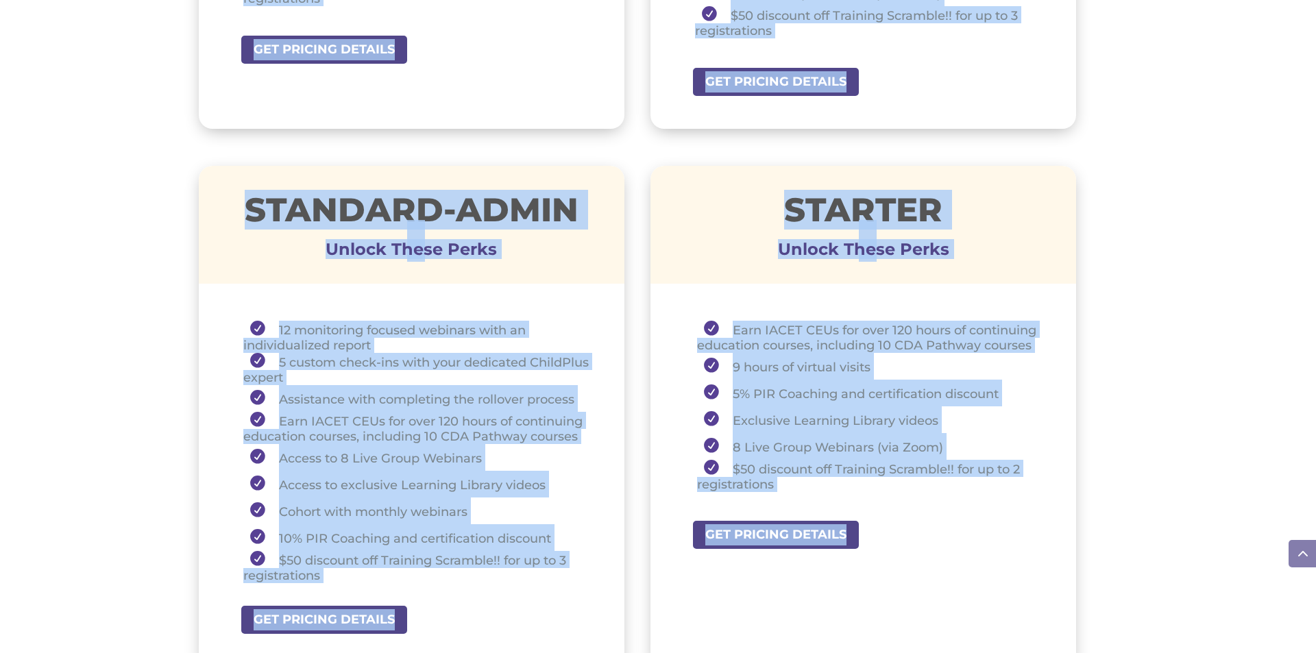
drag, startPoint x: 1316, startPoint y: 439, endPoint x: 1316, endPoint y: 674, distance: 234.5
click at [1316, 653] on html "Software Learn More Features Schedule A Demo Getting Started Assessments Learn …" at bounding box center [658, 337] width 1316 height 2431
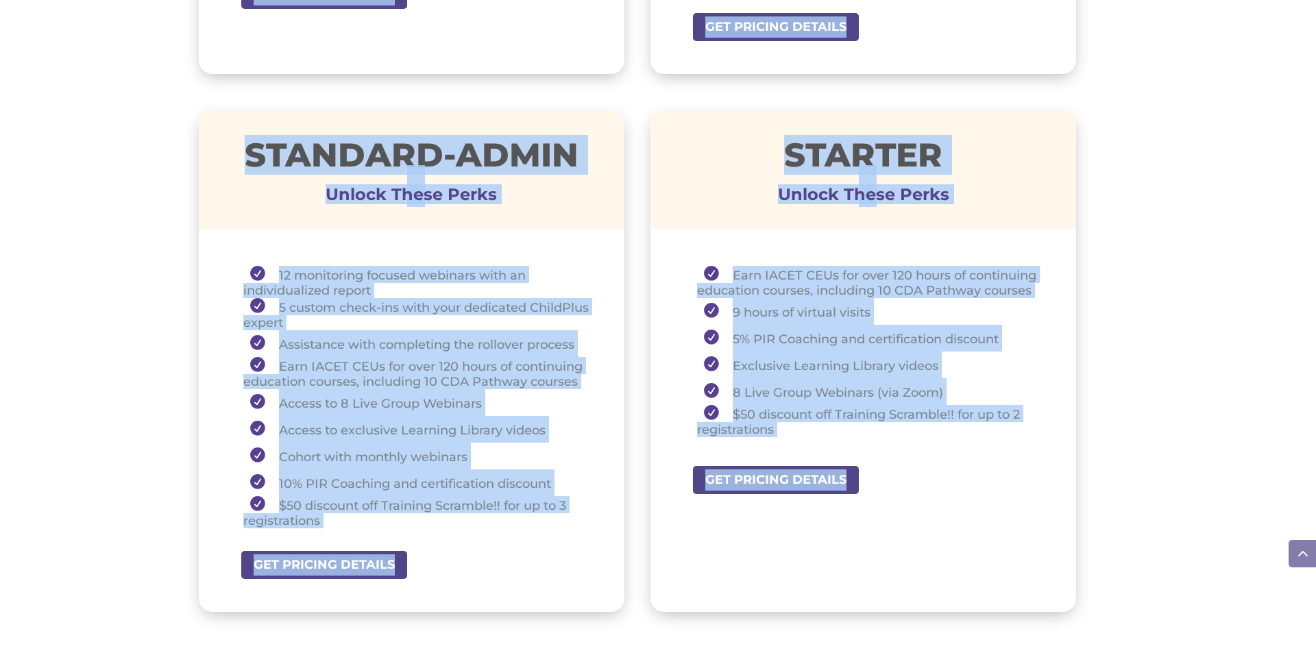
drag, startPoint x: 1308, startPoint y: 588, endPoint x: 1281, endPoint y: 565, distance: 35.0
click at [1308, 587] on div "Software Learn More Features Schedule A Demo Getting Started Assessments Learn …" at bounding box center [658, 283] width 1316 height 2431
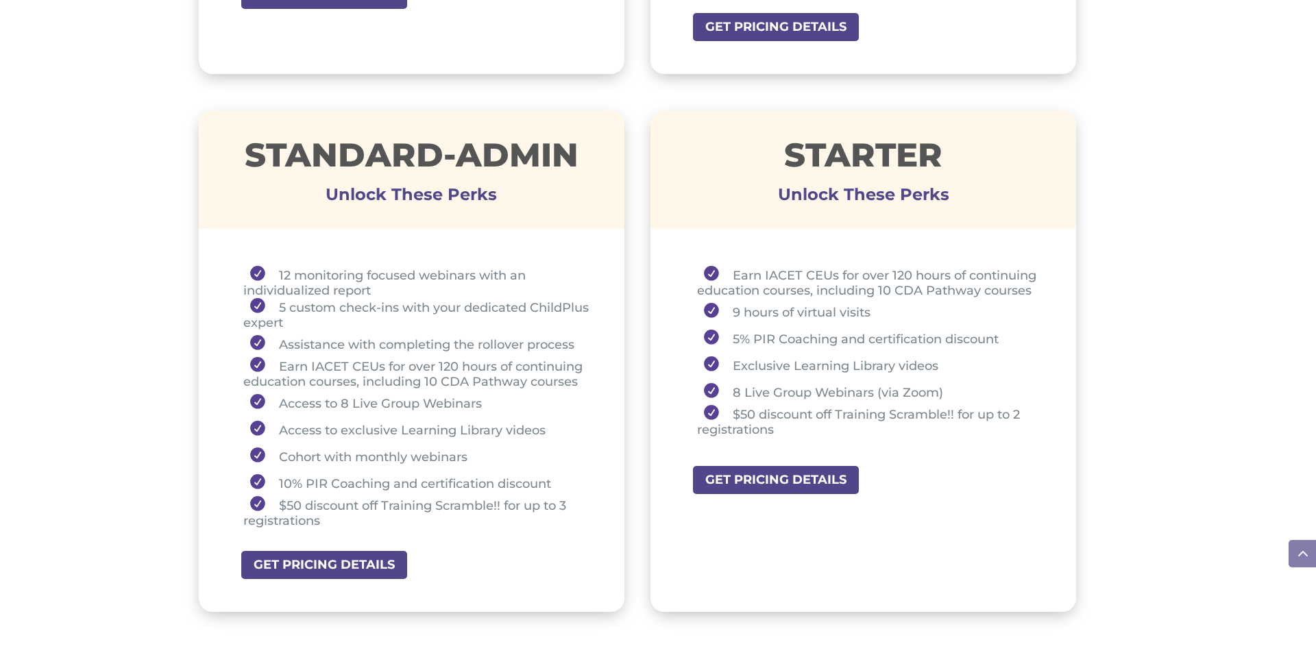
click at [1305, 555] on span at bounding box center [1302, 553] width 27 height 27
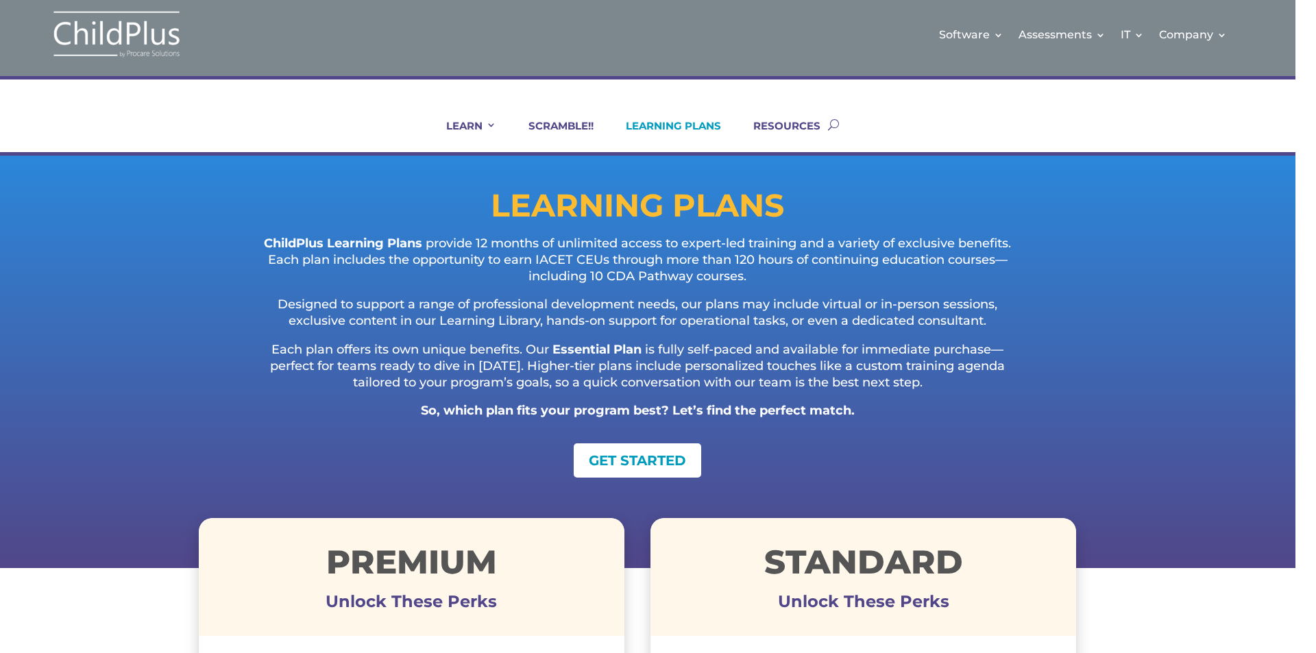
scroll to position [0, 0]
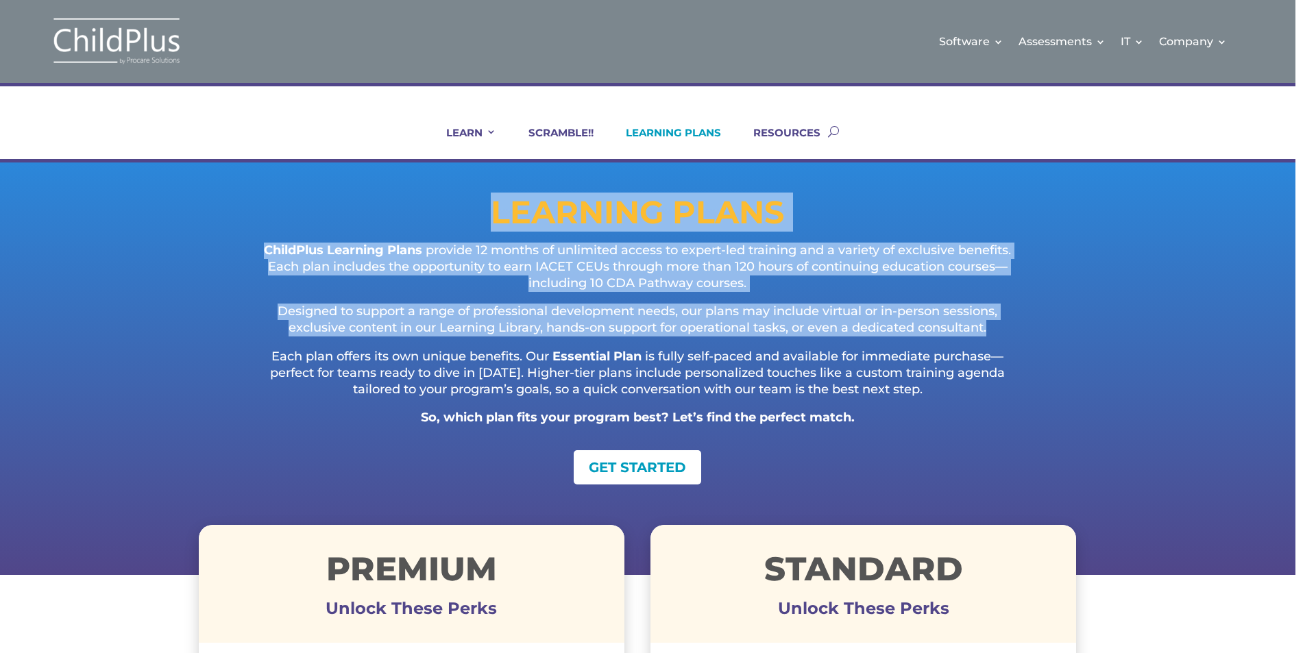
drag, startPoint x: 1316, startPoint y: 123, endPoint x: 1316, endPoint y: 339, distance: 215.9
drag, startPoint x: 1316, startPoint y: 67, endPoint x: 1316, endPoint y: 328, distance: 260.5
click at [1153, 332] on div "LEARNING PLANS ChildPlus Learning Plans provide 12 months of unlimited access t…" at bounding box center [637, 368] width 1316 height 413
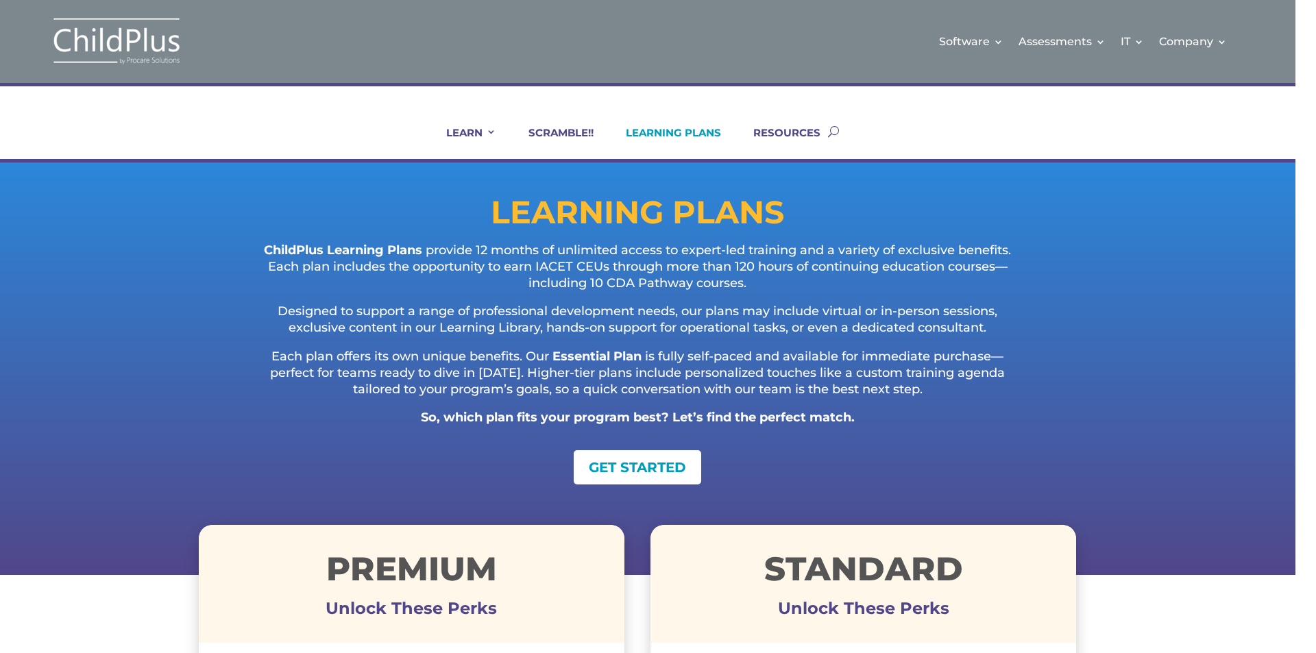
click at [663, 132] on link "LEARNING PLANS" at bounding box center [665, 142] width 112 height 33
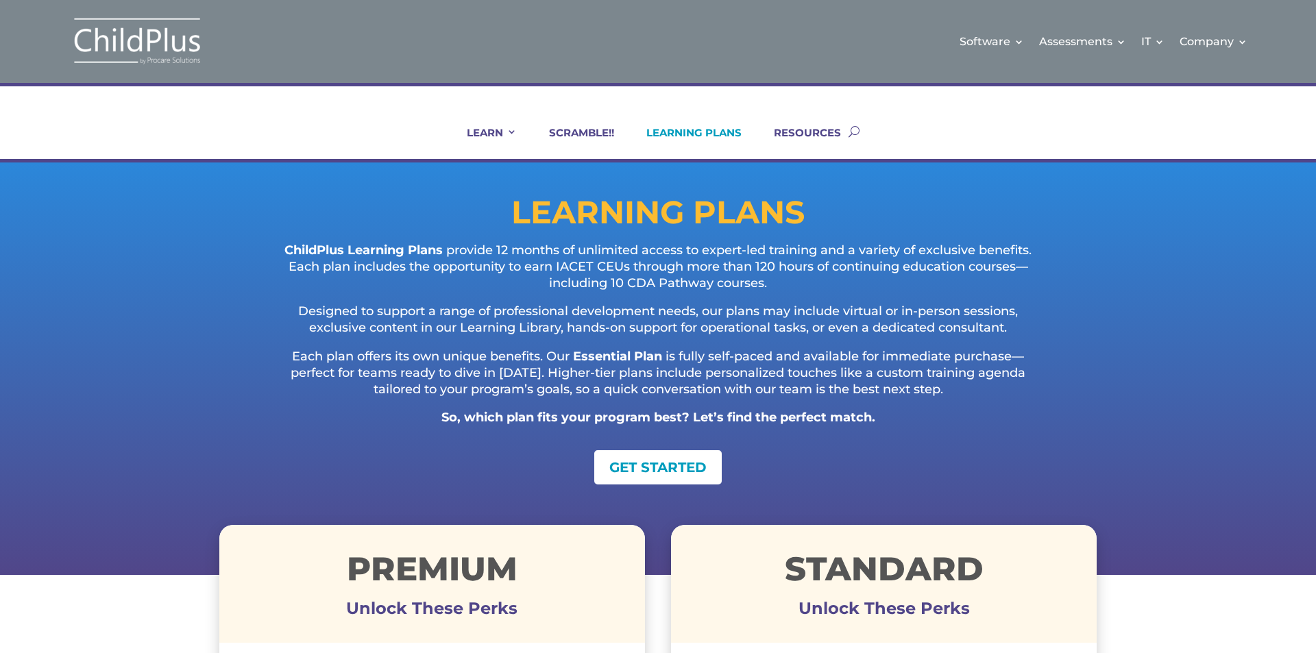
click at [1316, 92] on div "LEARN IN-PERSON Consulting On-site Events Summit Scramble!! ONLINE Courses Cert…" at bounding box center [658, 123] width 1316 height 80
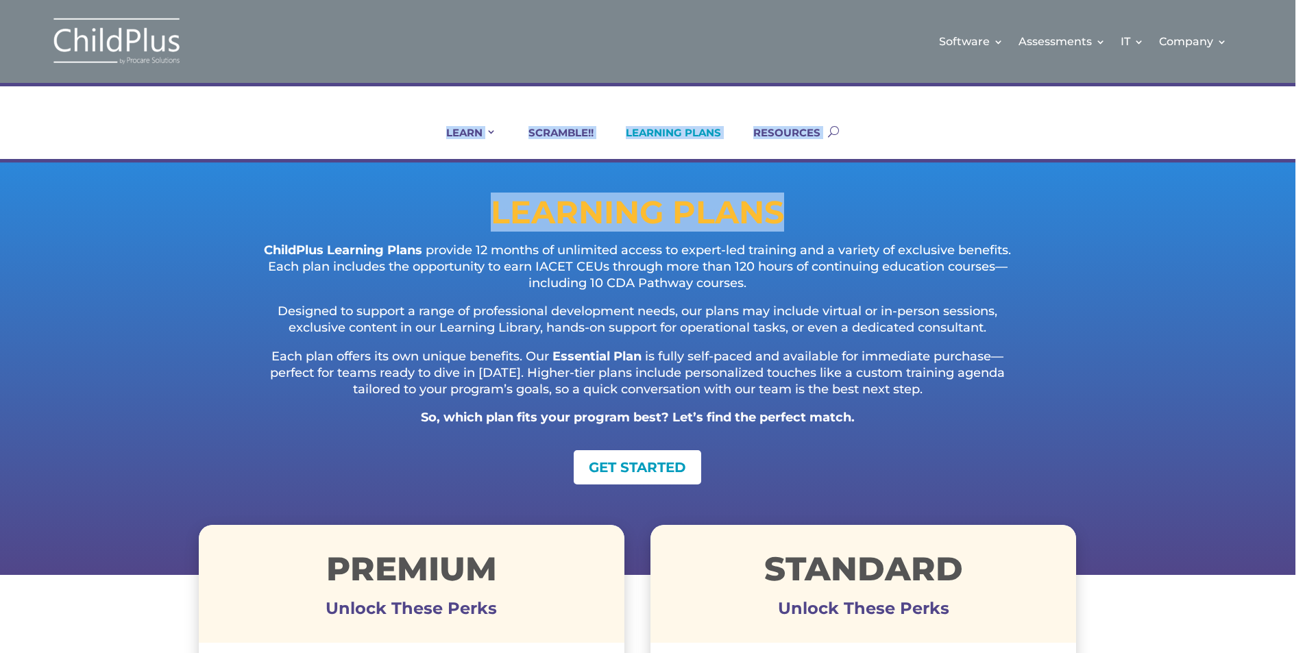
drag, startPoint x: 1316, startPoint y: 75, endPoint x: 1316, endPoint y: 215, distance: 139.2
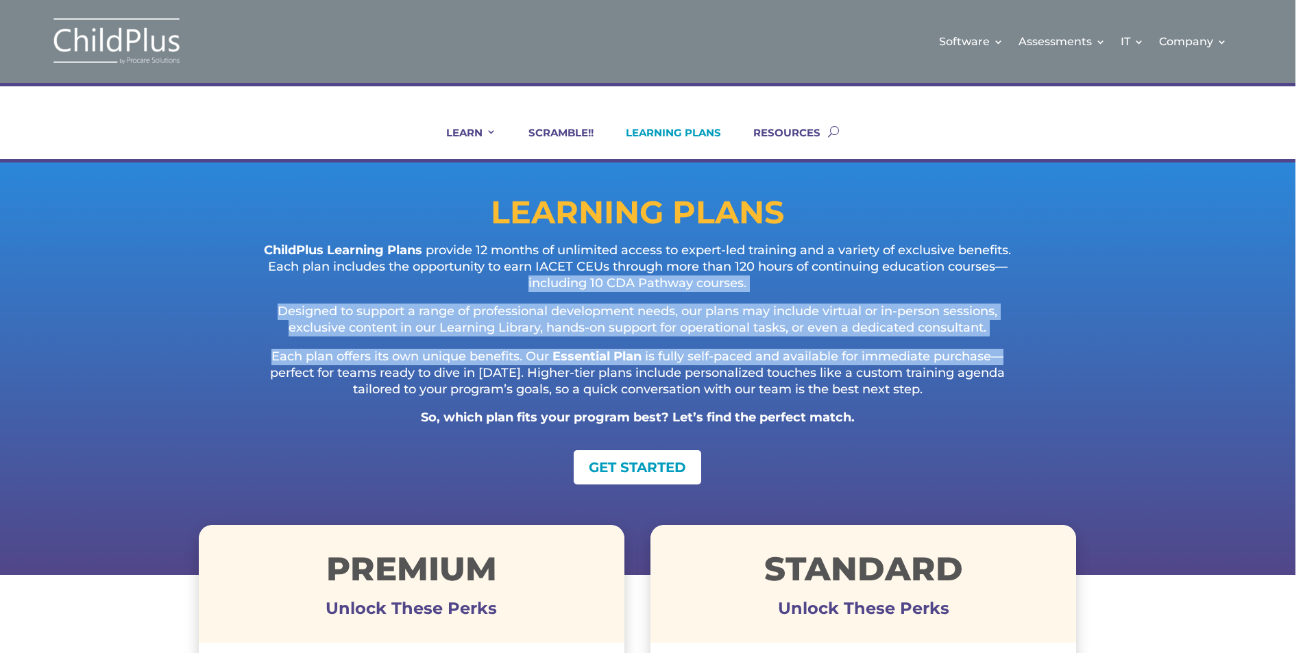
drag, startPoint x: 1307, startPoint y: 262, endPoint x: 1314, endPoint y: 337, distance: 75.7
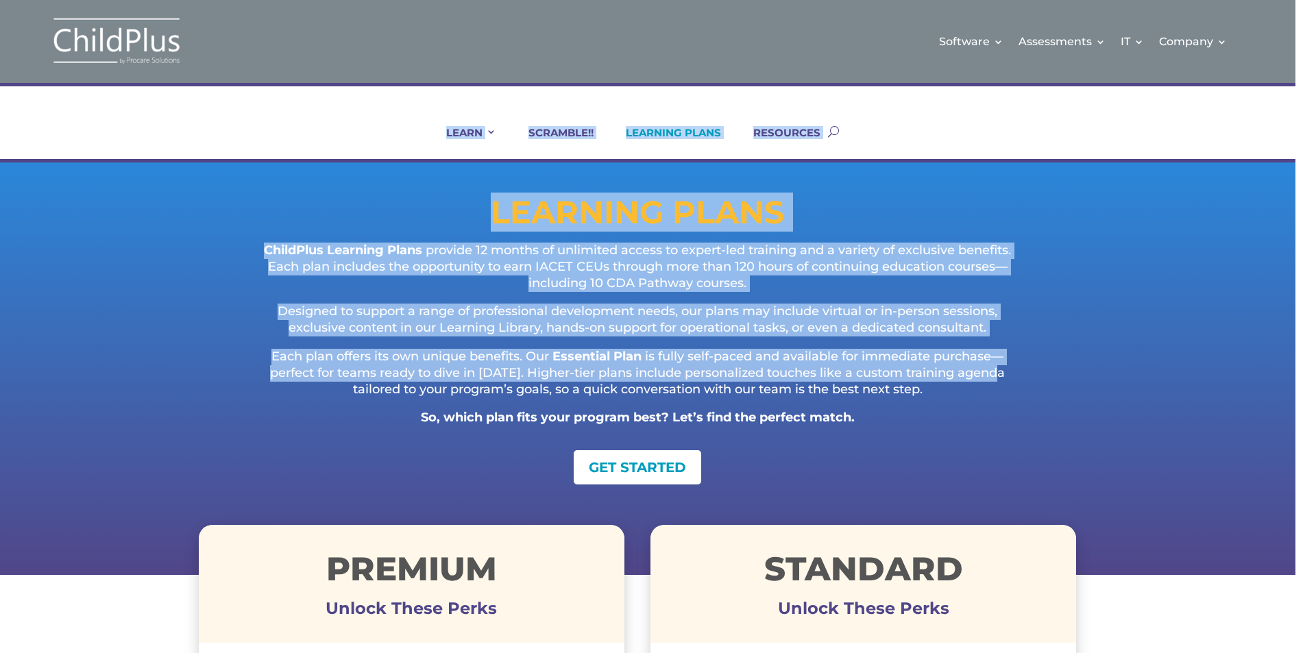
drag, startPoint x: 1316, startPoint y: 14, endPoint x: 1276, endPoint y: 300, distance: 289.3
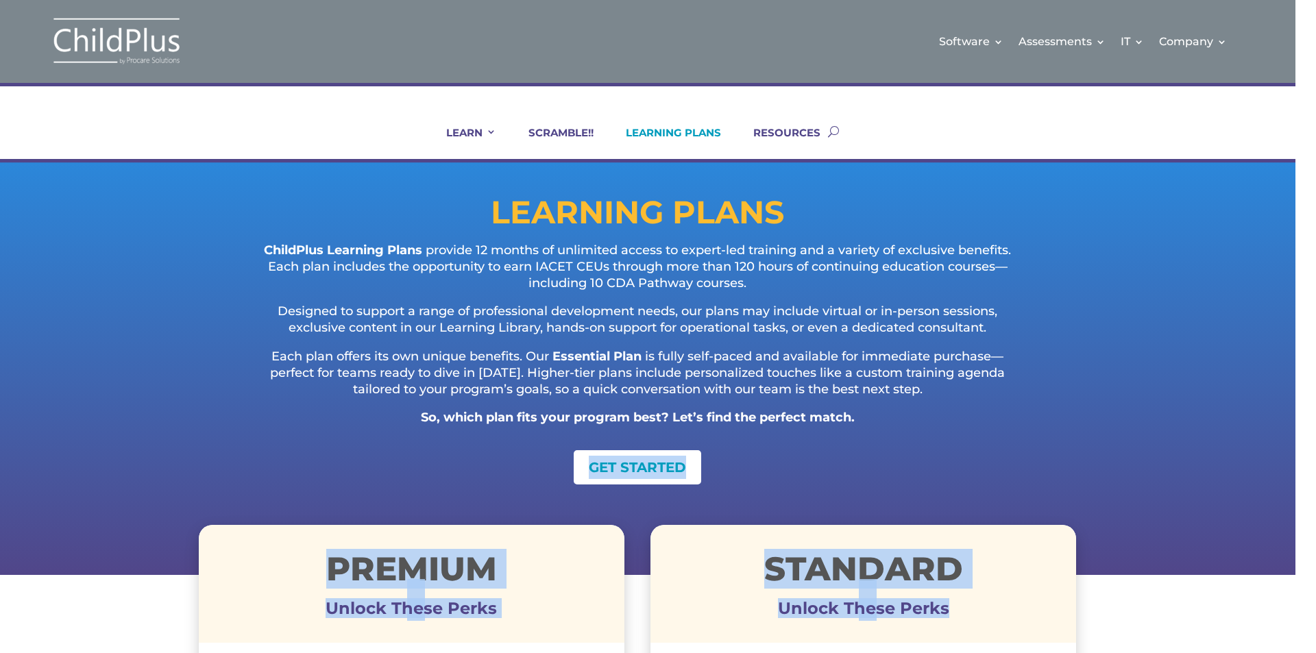
drag, startPoint x: 1316, startPoint y: 642, endPoint x: 1316, endPoint y: 376, distance: 266.0
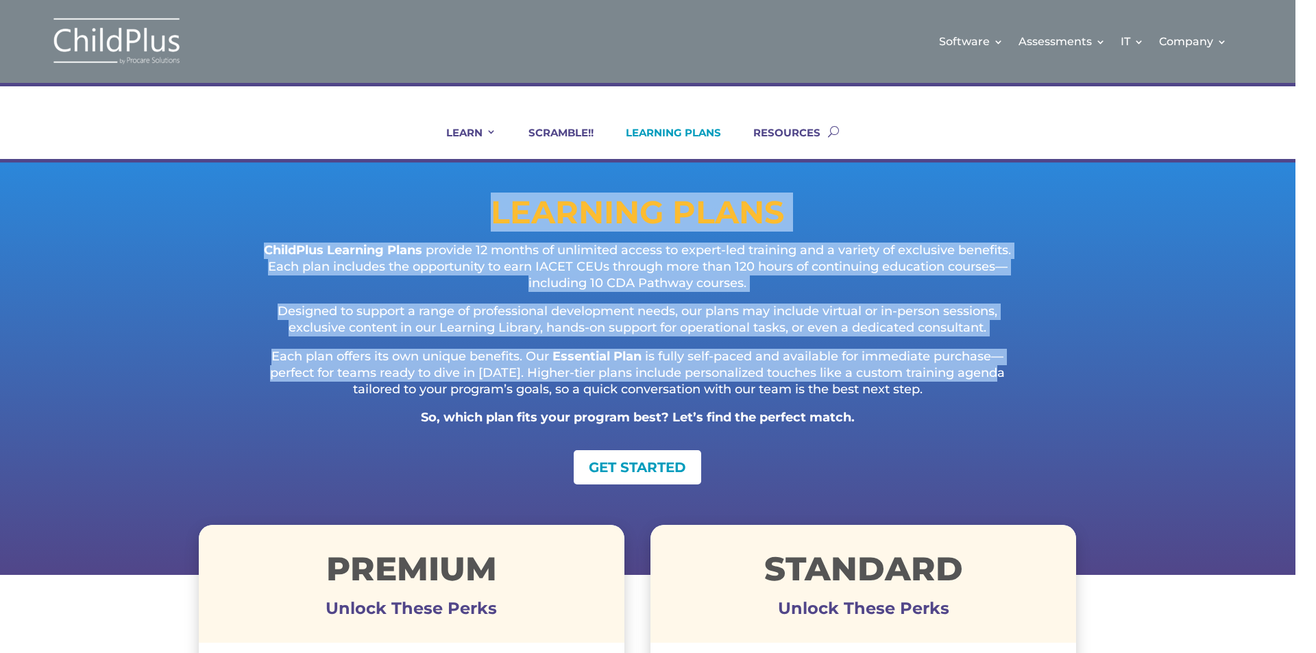
drag, startPoint x: 1316, startPoint y: 114, endPoint x: 1307, endPoint y: 219, distance: 105.3
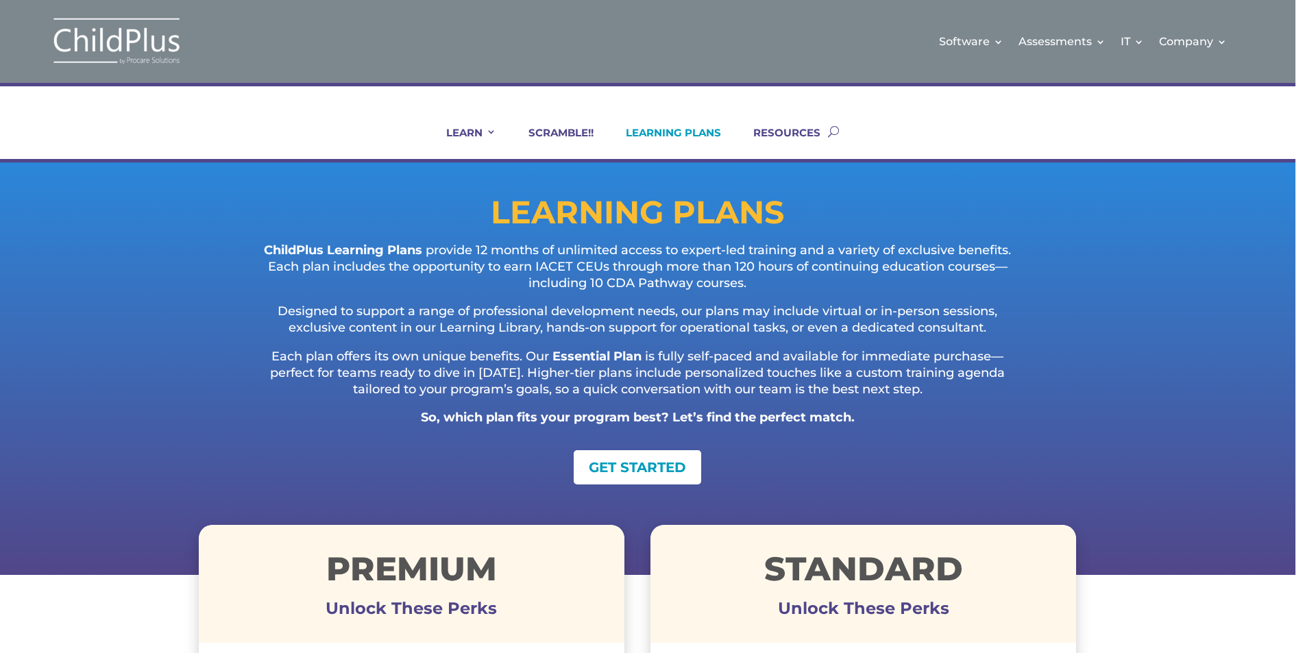
click at [1275, 103] on div "LEARN IN-PERSON Consulting On-site Events Summit Scramble!! ONLINE Courses Cert…" at bounding box center [637, 123] width 1316 height 80
drag, startPoint x: 1309, startPoint y: 85, endPoint x: 1316, endPoint y: 143, distance: 58.0
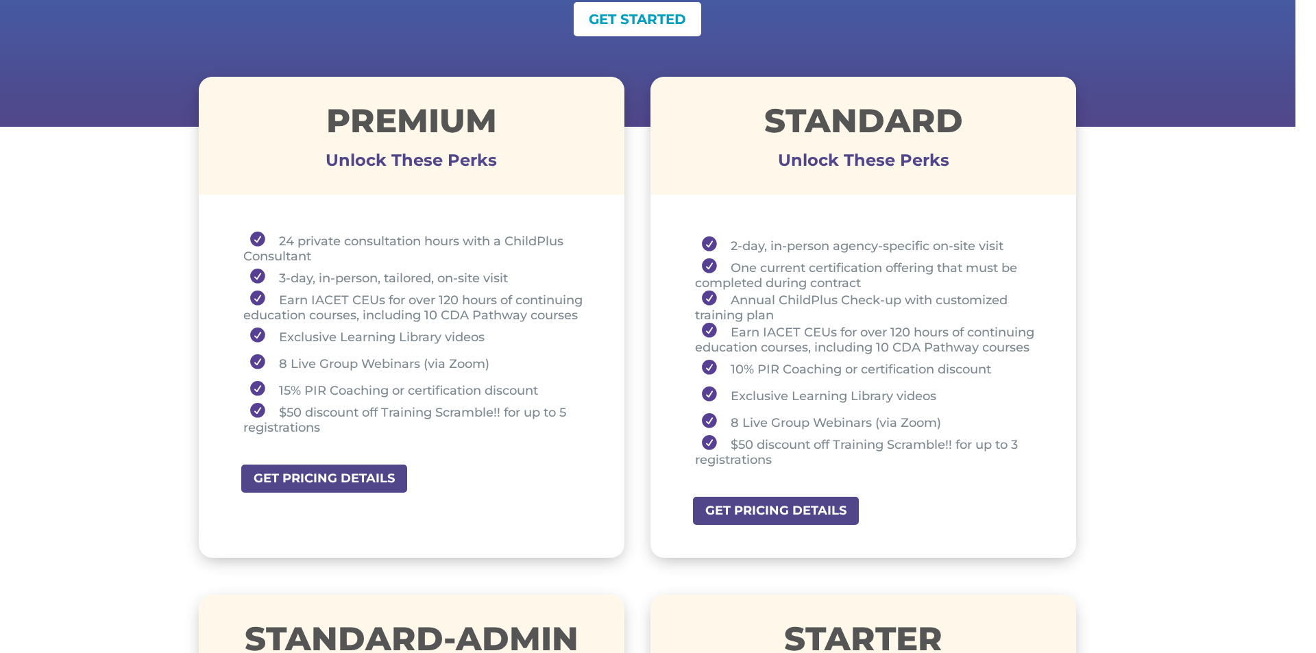
scroll to position [469, 0]
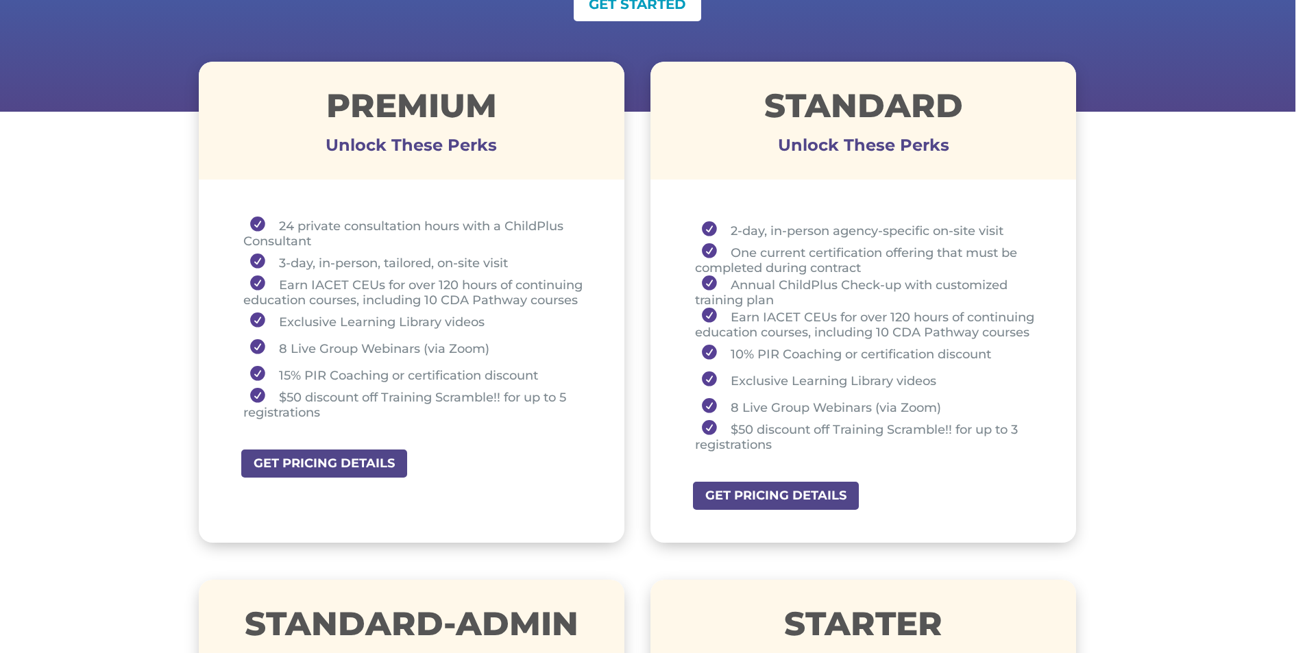
drag, startPoint x: 1314, startPoint y: 143, endPoint x: 1316, endPoint y: 176, distance: 33.6
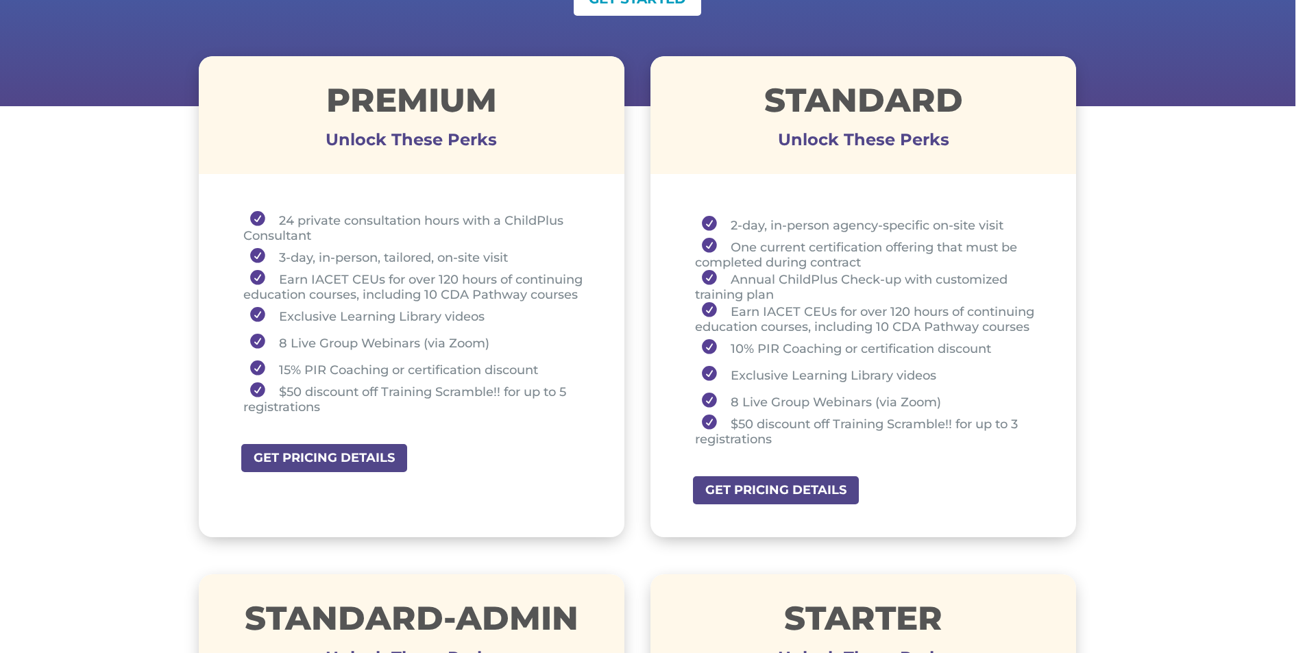
scroll to position [0, 21]
click at [985, 540] on div "Premium Unlock These Perks 24 private consultation hours with a ChildPlus Consu…" at bounding box center [638, 297] width 878 height 518
click at [781, 494] on link "GET PRICING DETAILS" at bounding box center [781, 490] width 178 height 31
